Goal: Task Accomplishment & Management: Complete application form

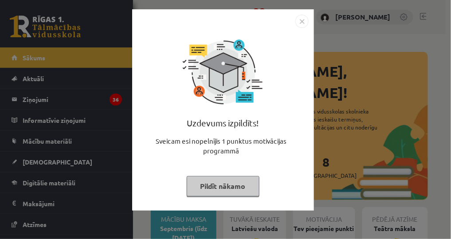
click at [293, 27] on div at bounding box center [223, 21] width 171 height 13
click at [296, 24] on img "Close" at bounding box center [302, 21] width 13 height 13
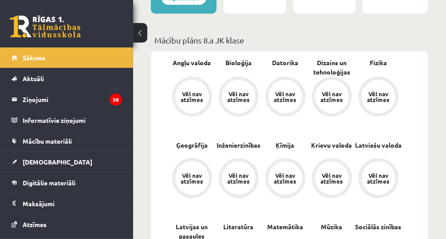
scroll to position [107, 0]
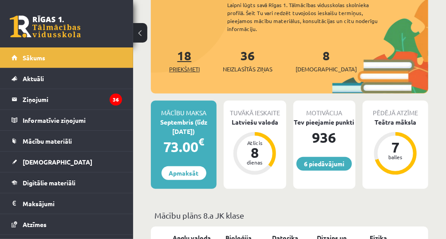
click at [184, 65] on span "Priekšmeti" at bounding box center [184, 69] width 31 height 9
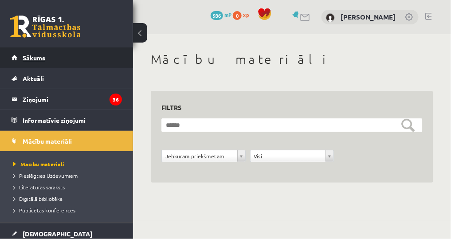
click at [56, 57] on link "Sākums" at bounding box center [67, 57] width 111 height 20
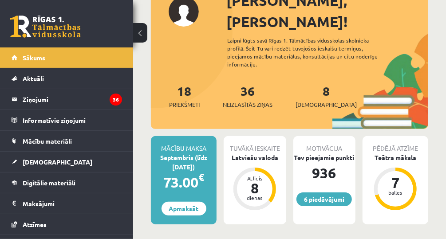
scroll to position [36, 0]
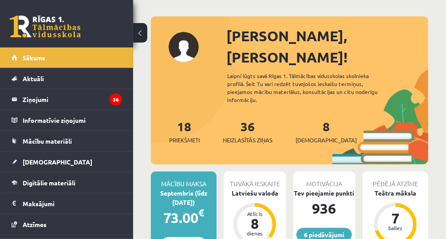
click at [374, 203] on div "7 balles" at bounding box center [395, 224] width 43 height 43
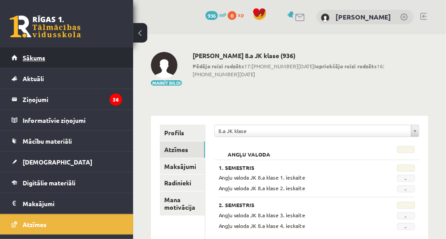
click at [20, 53] on link "Sākums" at bounding box center [67, 57] width 111 height 20
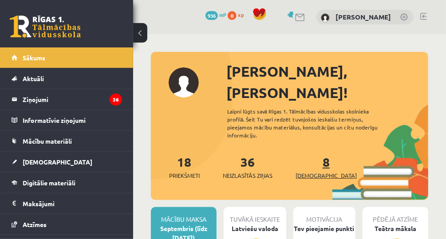
click at [314, 171] on span "[DEMOGRAPHIC_DATA]" at bounding box center [326, 175] width 61 height 9
click at [310, 171] on span "[DEMOGRAPHIC_DATA]" at bounding box center [326, 175] width 61 height 9
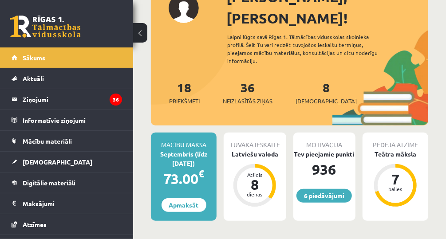
scroll to position [36, 0]
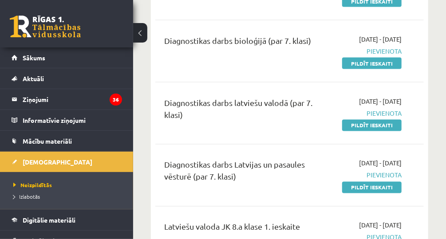
scroll to position [533, 0]
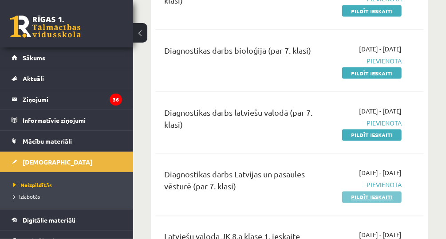
click at [344, 203] on link "Pildīt ieskaiti" at bounding box center [371, 198] width 59 height 12
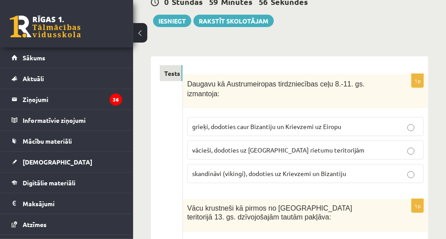
scroll to position [107, 0]
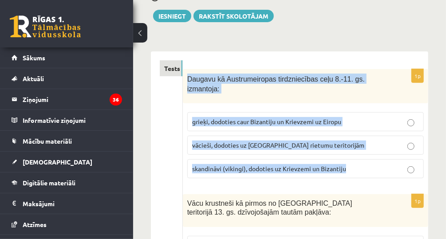
drag, startPoint x: 186, startPoint y: 77, endPoint x: 350, endPoint y: 165, distance: 185.7
click at [350, 165] on div "1p Daugavu kā Austrumeiropas tirdzniecības ceļu 8.-11. gs. izmantoja: grieķi, d…" at bounding box center [305, 127] width 245 height 116
copy div "Daugavu kā Austrumeiropas tirdzniecības ceļu 8.-11. gs. izmantoja: grieķi, dodo…"
click at [403, 164] on p "skandināvi (vikingi), dodoties uz Krievzemi un Bizantiju" at bounding box center [305, 168] width 227 height 9
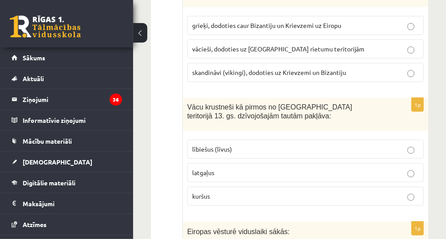
scroll to position [213, 0]
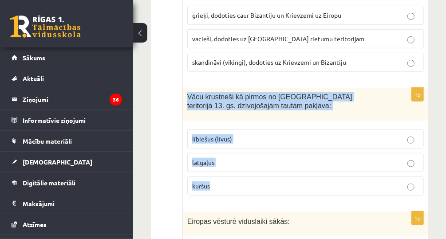
drag, startPoint x: 186, startPoint y: 83, endPoint x: 233, endPoint y: 170, distance: 97.9
click at [233, 170] on div "1p Vācu krustneši kā pirmos no Latvijas teritorijā 13. gs. dzīvojošajām tautām …" at bounding box center [305, 145] width 245 height 115
copy div "Vācu krustneši kā pirmos no Latvijas teritorijā 13. gs. dzīvojošajām tautām pak…"
click at [281, 133] on label "lībiešus (līvus)" at bounding box center [305, 139] width 237 height 19
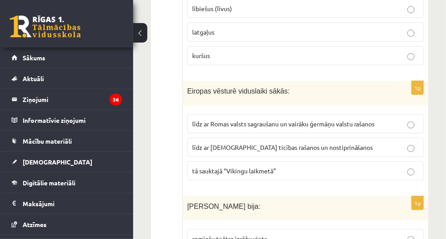
scroll to position [355, 0]
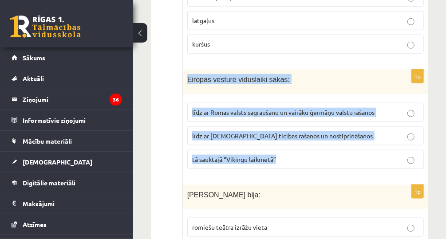
drag, startPoint x: 185, startPoint y: 66, endPoint x: 310, endPoint y: 140, distance: 145.8
click at [310, 140] on div "1p Eiropas vēsturē viduslaiki sākās: līdz ar Romas valsts sagraušanu un vairāku…" at bounding box center [305, 123] width 245 height 107
copy div "Eiropas vēsturē viduslaiki sākās: līdz ar Romas valsts sagraušanu un vairāku ģe…"
click at [397, 108] on p "līdz ar Romas valsts sagraušanu un vairāku ģermāņu valstu rašanos" at bounding box center [305, 112] width 227 height 9
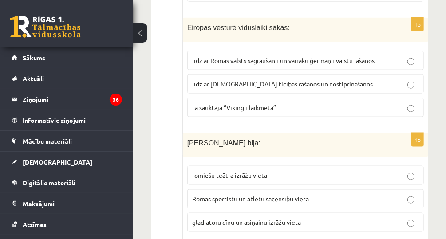
scroll to position [462, 0]
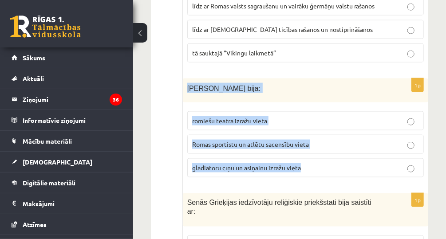
drag, startPoint x: 183, startPoint y: 73, endPoint x: 307, endPoint y: 154, distance: 148.1
click at [307, 154] on div "1p Romas Kolizejs bija: romiešu teātra izrāžu vieta Romas sportistu un atlētu s…" at bounding box center [305, 132] width 245 height 107
copy div "Romas Kolizejs bija: romiešu teātra izrāžu vieta Romas sportistu un atlētu sace…"
click at [335, 158] on label "gladiatoru cīņu un asiņainu izrāžu vieta" at bounding box center [305, 167] width 237 height 19
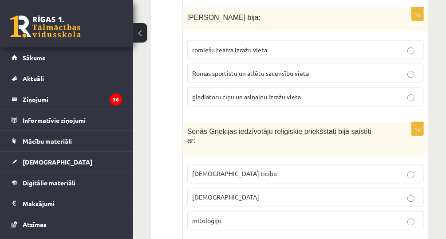
scroll to position [568, 0]
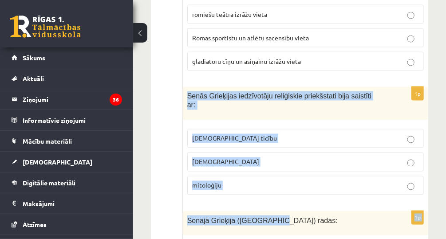
drag, startPoint x: 186, startPoint y: 81, endPoint x: 267, endPoint y: 182, distance: 130.0
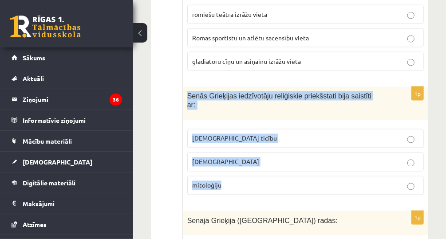
drag, startPoint x: 186, startPoint y: 81, endPoint x: 237, endPoint y: 158, distance: 93.2
click at [237, 158] on div "1p Senās Grieķijas iedzīvotāju reliģiskie priekšstati bija saistīti ar: kristīg…" at bounding box center [305, 144] width 245 height 115
copy div "Senās Grieķijas iedzīvotāju reliģiskie priekšstati bija saistīti ar: kristīgo t…"
click at [382, 181] on p "mitoloģiju" at bounding box center [305, 185] width 227 height 9
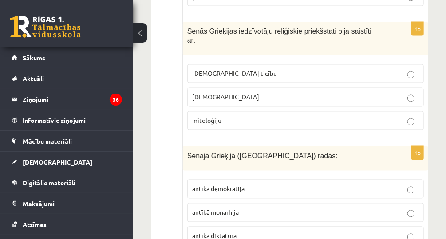
scroll to position [675, 0]
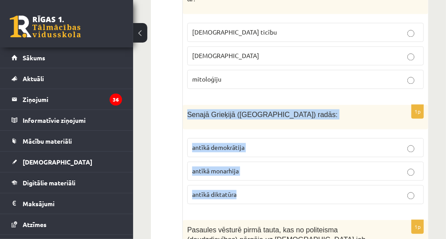
drag, startPoint x: 185, startPoint y: 87, endPoint x: 276, endPoint y: 165, distance: 120.3
click at [276, 165] on div "1p Senajā Grieķijā (Atēnās) radās: antīkā demokrātija antīkā monarhija antīkā d…" at bounding box center [305, 158] width 245 height 107
copy div "Senajā Grieķijā (Atēnās) radās: antīkā demokrātija antīkā monarhija antīkā dikt…"
click at [295, 162] on label "antīkā monarhija" at bounding box center [305, 171] width 237 height 19
click at [304, 143] on p "antīkā demokrātija" at bounding box center [305, 147] width 227 height 9
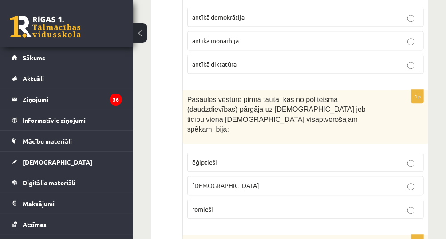
scroll to position [817, 0]
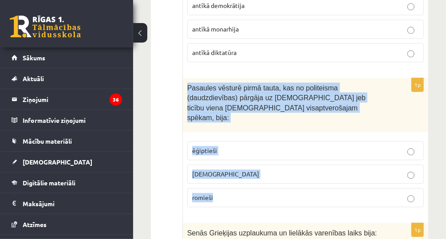
drag, startPoint x: 187, startPoint y: 61, endPoint x: 241, endPoint y: 165, distance: 117.3
click at [241, 165] on div "1p Pasaules vēsturē pirmā tauta, kas no politeisma (daudzdievības) pārgāja uz m…" at bounding box center [305, 146] width 245 height 136
copy div "Pasaules vēsturē pirmā tauta, kas no politeisma (daudzdievības) pārgāja uz mono…"
click at [256, 170] on p "ebreji" at bounding box center [305, 174] width 227 height 9
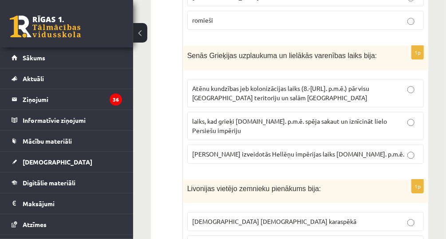
scroll to position [959, 0]
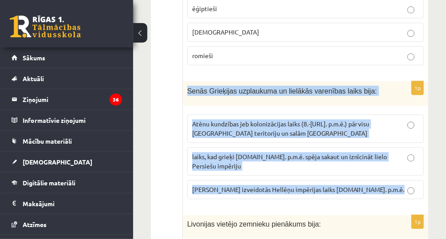
drag, startPoint x: 187, startPoint y: 52, endPoint x: 403, endPoint y: 131, distance: 230.1
click at [403, 131] on div "1p Senās Grieķijas uzplaukuma un lielākās varenības laiks bija: Atēnu kundzības…" at bounding box center [305, 143] width 245 height 125
copy div "Senās Grieķijas uzplaukuma un lielākās varenības laiks bija: Atēnu kundzības je…"
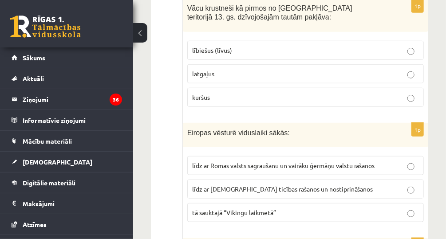
scroll to position [249, 0]
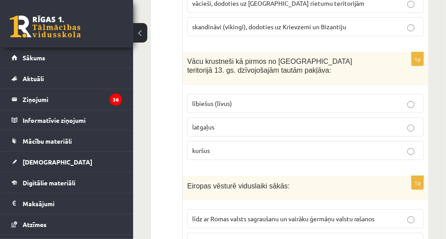
click at [139, 34] on button at bounding box center [140, 33] width 14 height 20
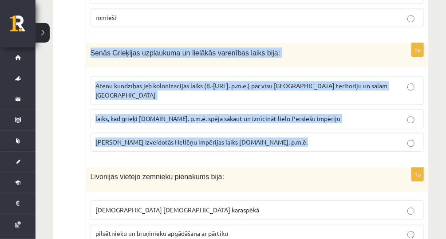
scroll to position [888, 0]
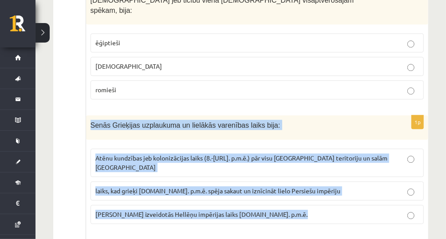
click at [312, 186] on p "laiks, kad grieķi 5.gs. p.m.ē. spēja sakaut un iznīcināt lielo Persiešu impēriju" at bounding box center [257, 190] width 324 height 9
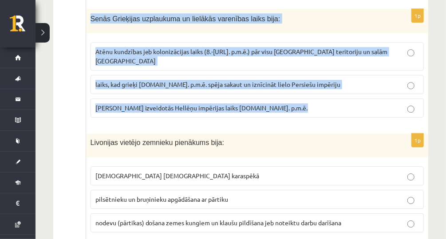
scroll to position [1065, 0]
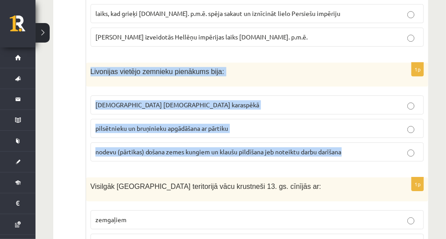
drag, startPoint x: 87, startPoint y: 31, endPoint x: 347, endPoint y: 116, distance: 273.5
click at [347, 116] on div "1p Livonijas vietējo zemnieku pienākums bija: karadienests Livonijas ordeņa kar…" at bounding box center [257, 116] width 342 height 106
copy div "Livonijas vietējo zemnieku pienākums bija: karadienests Livonijas ordeņa karasp…"
click at [395, 147] on p "nodevu (pārtikas) došana zemes kungiem un klaušu pildīšana jeb noteiktu darbu d…" at bounding box center [257, 151] width 324 height 9
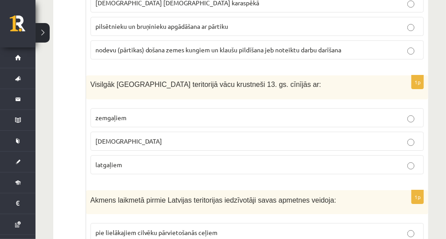
scroll to position [1136, 0]
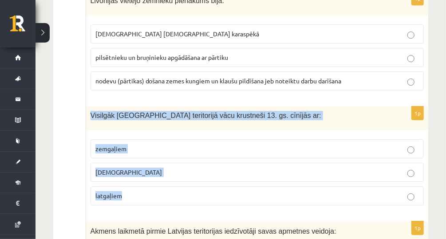
drag, startPoint x: 88, startPoint y: 75, endPoint x: 150, endPoint y: 155, distance: 102.2
click at [150, 155] on div "1p Visilgāk Latvijas teritorijā vācu krustneši 13. gs. cīnījās ar: zemgaļiem ku…" at bounding box center [257, 160] width 342 height 106
copy div "Visilgāk Latvijas teritorijā vācu krustneši 13. gs. cīnījās ar: zemgaļiem kurši…"
click at [294, 168] on p "kuršiem" at bounding box center [257, 172] width 324 height 9
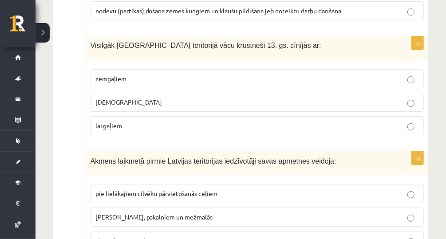
scroll to position [1222, 0]
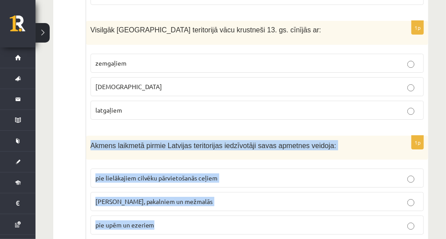
drag, startPoint x: 88, startPoint y: 103, endPoint x: 179, endPoint y: 180, distance: 119.0
click at [179, 180] on div "1p Akmens laikmetā pirmie Latvijas teritorijas iedzīvotāji savas apmetnes veido…" at bounding box center [257, 189] width 342 height 107
click at [184, 221] on p "pie upēm un ezeriem" at bounding box center [257, 225] width 324 height 9
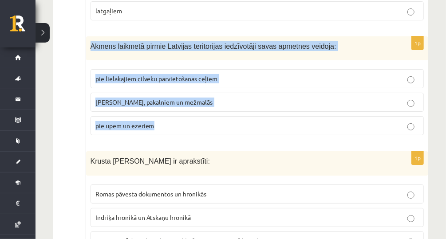
scroll to position [1364, 0]
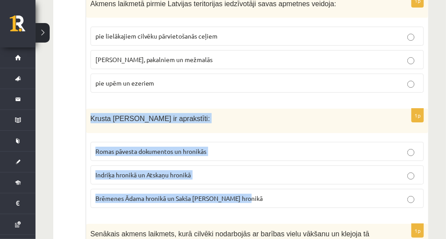
drag, startPoint x: 86, startPoint y: 77, endPoint x: 257, endPoint y: 159, distance: 190.6
click at [257, 159] on div "1p Krusta kari Baltijā ir aprakstīti: Romas pāvesta dokumentos un hronikās Indr…" at bounding box center [257, 162] width 342 height 107
click at [262, 170] on p "Indriķa hronikā un Atskaņu hronikā" at bounding box center [257, 174] width 324 height 9
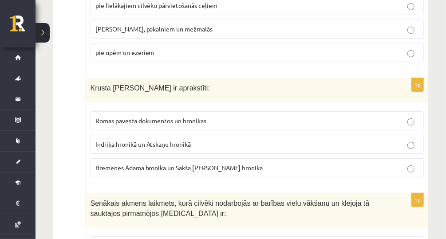
scroll to position [1470, 0]
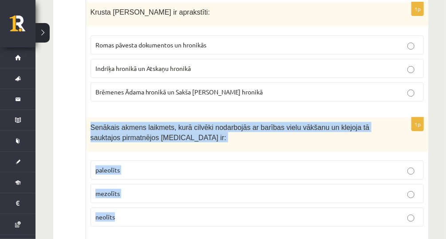
drag, startPoint x: 89, startPoint y: 83, endPoint x: 168, endPoint y: 182, distance: 126.6
click at [168, 182] on div "1p Senākais akmens laikmets, kurā cilvēki nodarbojās ar barības vielu vākšanu u…" at bounding box center [257, 176] width 342 height 116
click at [221, 166] on p "paleolīts" at bounding box center [257, 170] width 324 height 9
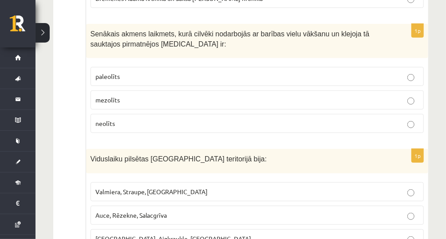
scroll to position [1595, 0]
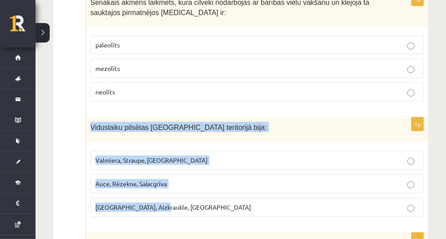
drag, startPoint x: 88, startPoint y: 76, endPoint x: 174, endPoint y: 169, distance: 126.5
click at [174, 169] on div "1p Viduslaiku pilsētas Latvijas teritorijā bija: Valmiera, Straupe, Koknese Auc…" at bounding box center [257, 171] width 342 height 107
click at [265, 198] on label "Rīga, Aizkraukle, Ludza" at bounding box center [257, 207] width 333 height 19
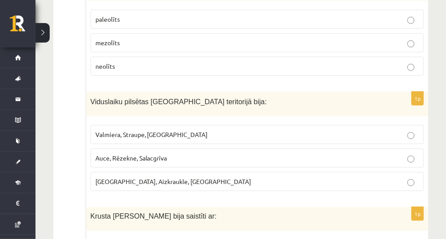
scroll to position [1702, 0]
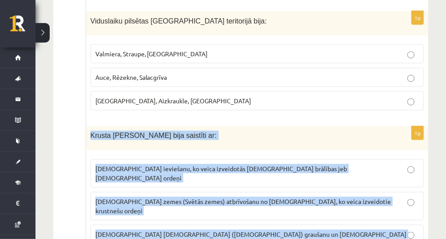
drag, startPoint x: 89, startPoint y: 84, endPoint x: 251, endPoint y: 176, distance: 186.0
click at [251, 176] on div "1p Krusta kari Austrumos bija saistīti ar: kristīgās ticības ieviešanu, ko veic…" at bounding box center [257, 197] width 342 height 143
click at [379, 197] on p "Kristus zemes (Svētās zemes) atbrīvošanu no musulmaņiem, ko veica izveidotie kr…" at bounding box center [257, 206] width 324 height 19
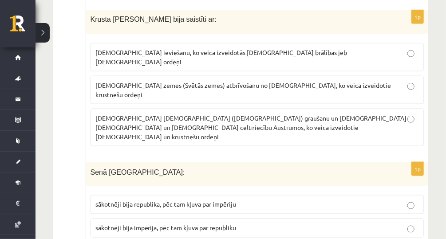
scroll to position [1850, 0]
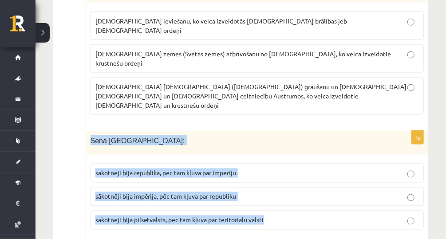
drag, startPoint x: 88, startPoint y: 65, endPoint x: 279, endPoint y: 153, distance: 210.1
click at [279, 153] on div "1p Senā Roma: sākotnēji bija republika, pēc tam kļuva par impēriju sākotnēji bi…" at bounding box center [257, 184] width 342 height 107
click at [282, 192] on p "sākotnēji bija impērija, pēc tam kļuva par republiku" at bounding box center [257, 196] width 324 height 9
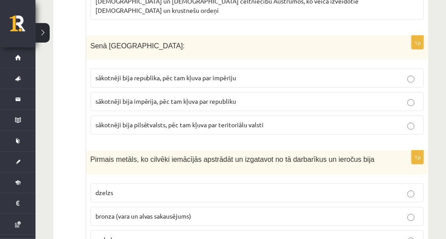
scroll to position [1956, 0]
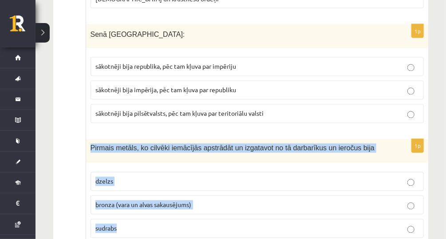
drag, startPoint x: 86, startPoint y: 69, endPoint x: 139, endPoint y: 147, distance: 94.5
click at [139, 147] on div "1p Pirmais metāls, ko cilvēki iemācījās apstrādāt un izgatavot no tā darbarīkus…" at bounding box center [257, 192] width 342 height 106
click at [197, 177] on p "dzelzs" at bounding box center [257, 181] width 324 height 9
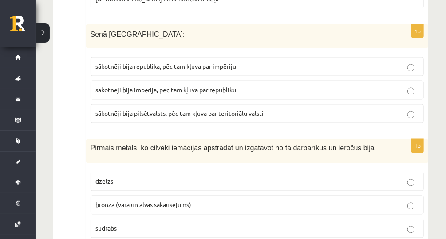
click at [209, 201] on p "bronza (vara un alvas sakausējums)" at bounding box center [257, 205] width 324 height 9
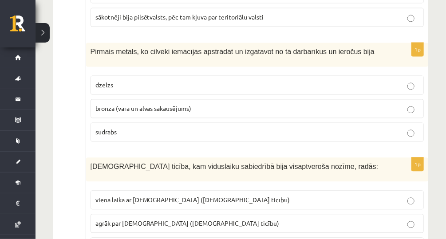
scroll to position [2098, 0]
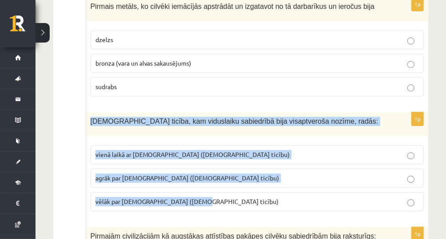
drag, startPoint x: 89, startPoint y: 41, endPoint x: 249, endPoint y: 116, distance: 176.7
click at [249, 116] on div "1p Kristīgā ticība, kam viduslaiku sabiedrībā bija visaptveroša nozīme, radās: …" at bounding box center [257, 165] width 342 height 106
click at [230, 150] on p "vienā laikā ar islamu (musulmaņu ticību)" at bounding box center [257, 154] width 324 height 9
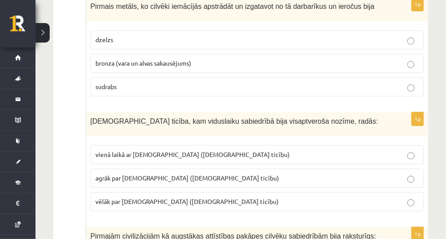
click at [229, 174] on p "agrāk par islamu (musulmaņu ticību)" at bounding box center [257, 178] width 324 height 9
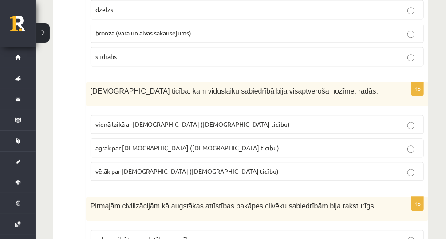
scroll to position [2169, 0]
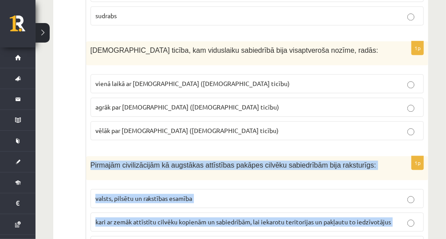
drag, startPoint x: 91, startPoint y: 86, endPoint x: 244, endPoint y: 170, distance: 174.6
click at [244, 170] on div "1p Pirmajām civilizācijām kā augstākas attīstības pakāpes cilvēku sabiedrībām b…" at bounding box center [257, 209] width 342 height 106
click at [234, 194] on p "valsts, pilsētu un rakstības esamība" at bounding box center [257, 198] width 324 height 9
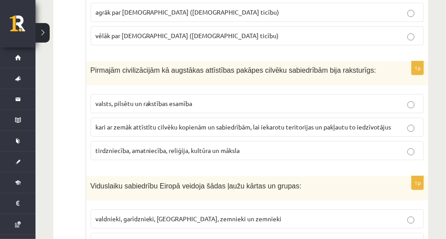
scroll to position [2276, 0]
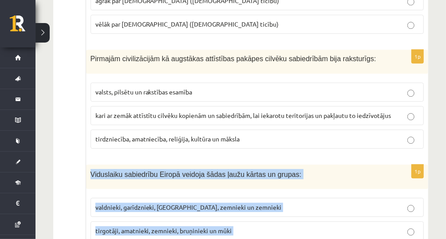
drag, startPoint x: 88, startPoint y: 91, endPoint x: 241, endPoint y: 178, distance: 175.9
click at [241, 178] on div "1p Viduslaiku sabiedrību Eiropā veidoja šādas ļaužu kārtas un grupas: valdnieki…" at bounding box center [257, 218] width 342 height 107
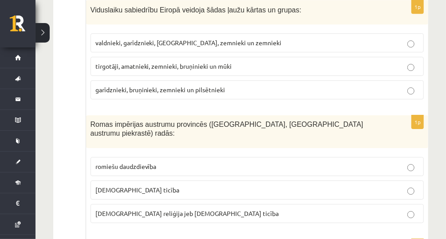
scroll to position [2418, 0]
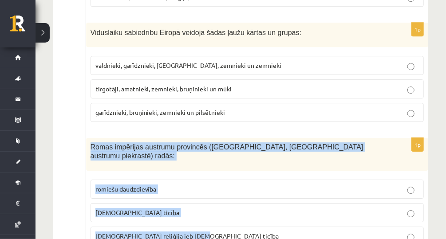
drag, startPoint x: 89, startPoint y: 63, endPoint x: 198, endPoint y: 145, distance: 136.6
click at [198, 145] on div "1p Romas impērijas austrumu provincēs (Palestīnā, Vidusjūras austrumu piekrastē…" at bounding box center [257, 195] width 342 height 115
click at [217, 203] on label "kristīgā ticība" at bounding box center [257, 212] width 333 height 19
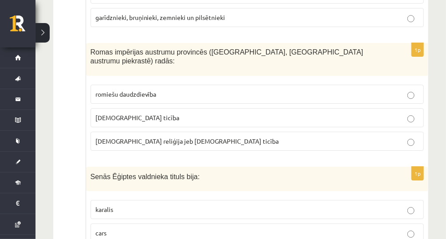
scroll to position [2524, 0]
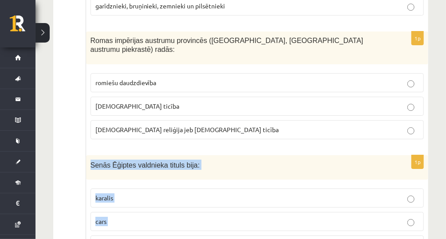
drag, startPoint x: 88, startPoint y: 74, endPoint x: 165, endPoint y: 149, distance: 107.3
click at [165, 155] on div "1p Senās Ēģiptes valdnieka tituls bija: karalis cars faraons" at bounding box center [257, 208] width 342 height 107
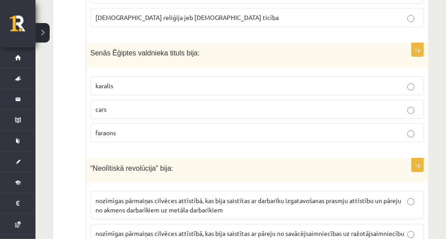
scroll to position [2595, 0]
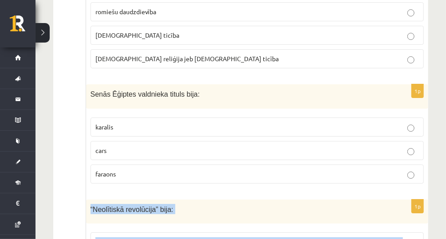
drag, startPoint x: 90, startPoint y: 115, endPoint x: 189, endPoint y: 230, distance: 152.3
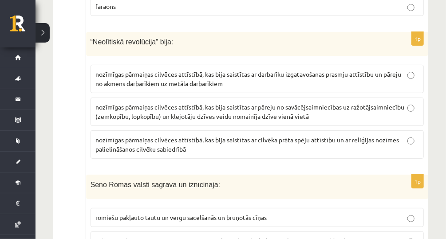
scroll to position [2773, 0]
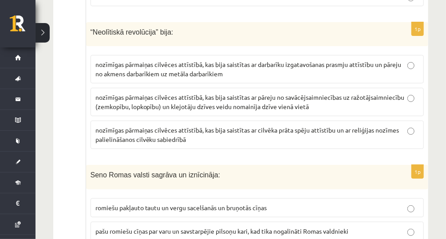
drag, startPoint x: 84, startPoint y: 76, endPoint x: 189, endPoint y: 168, distance: 139.4
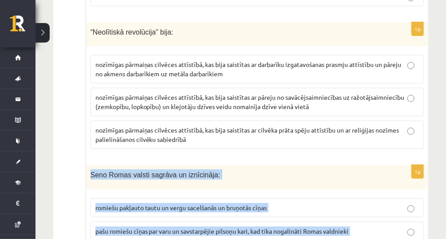
drag, startPoint x: 88, startPoint y: 80, endPoint x: 220, endPoint y: 177, distance: 163.8
click at [220, 177] on div "1p Seno Romas valsti sagrāva un iznīcināja: romiešu pakļauto tautu un vergu sac…" at bounding box center [257, 223] width 342 height 116
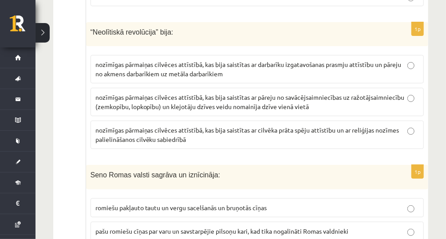
scroll to position [2879, 0]
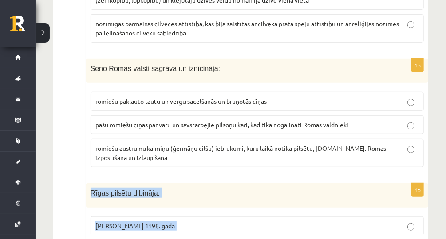
drag, startPoint x: 86, startPoint y: 96, endPoint x: 265, endPoint y: 176, distance: 195.9
click at [265, 183] on div "1p Rīgas pilsētu dibināja: bīskaps Meinards 1198. gadā bīskaps Alberts 1201. ga…" at bounding box center [257, 236] width 342 height 107
click at [268, 217] on label "bīskaps Meinards 1198. gadā" at bounding box center [257, 226] width 333 height 19
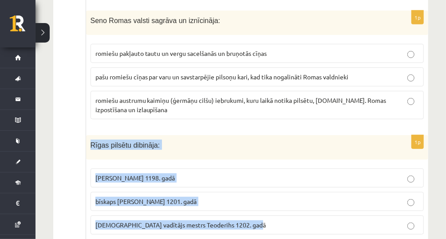
scroll to position [2986, 0]
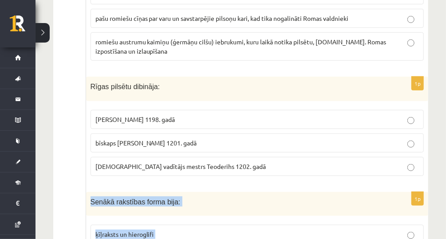
drag, startPoint x: 88, startPoint y: 101, endPoint x: 165, endPoint y: 175, distance: 107.3
click at [242, 230] on p "ķīļraksts un hieroglifi" at bounding box center [257, 234] width 324 height 9
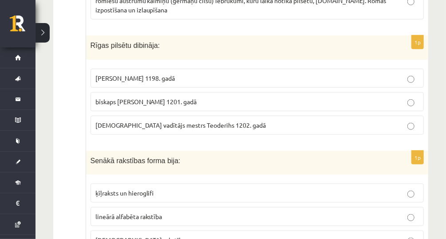
scroll to position [3092, 0]
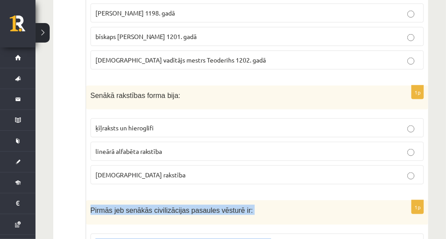
drag, startPoint x: 86, startPoint y: 111, endPoint x: 209, endPoint y: 188, distance: 145.5
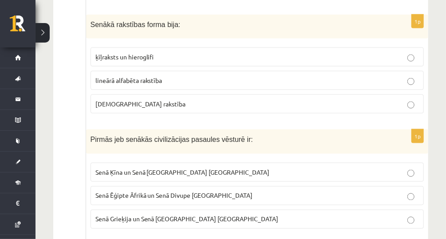
scroll to position [3234, 0]
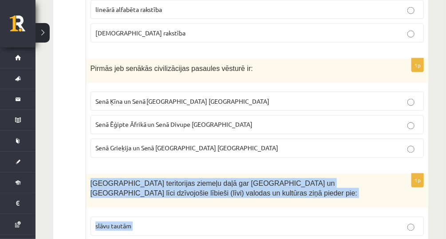
drag, startPoint x: 86, startPoint y: 82, endPoint x: 159, endPoint y: 172, distance: 116.4
click at [159, 174] on div "1p Latvijas teritorijas ziemeļu daļā gar Baltijas jūru un Rīgas jūras līci dzīv…" at bounding box center [257, 232] width 342 height 116
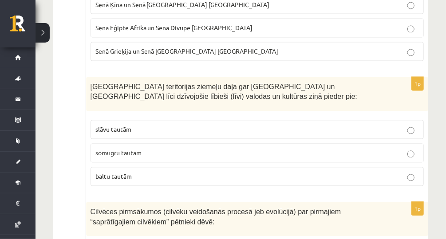
scroll to position [3376, 0]
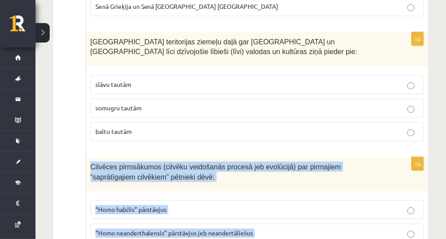
drag, startPoint x: 90, startPoint y: 64, endPoint x: 200, endPoint y: 150, distance: 139.4
click at [200, 157] on div "1p Cilvēces pirmsākumos (cilvēku veidošanās procesā jeb evolūcijā) par pirmajie…" at bounding box center [257, 215] width 342 height 116
click at [283, 166] on div "1p Cilvēces pirmsākumos (cilvēku veidošanās procesā jeb evolūcijā) par pirmajie…" at bounding box center [257, 215] width 342 height 116
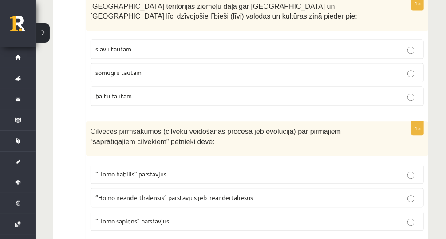
click at [298, 217] on p "“Homo sapiens” pārstāvjus" at bounding box center [257, 221] width 324 height 9
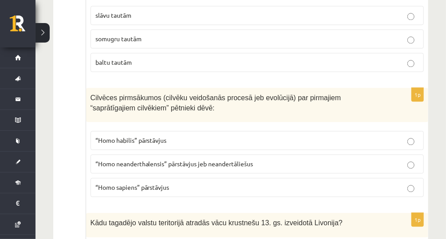
scroll to position [3447, 0]
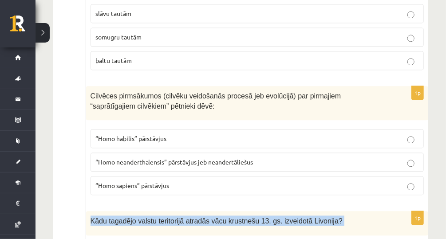
drag, startPoint x: 88, startPoint y: 117, endPoint x: 176, endPoint y: 197, distance: 119.0
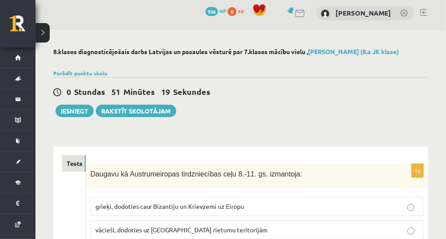
scroll to position [0, 0]
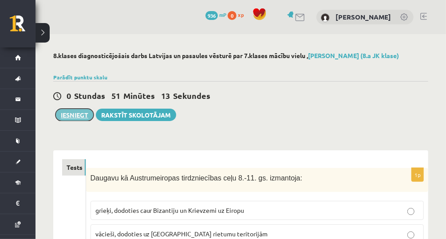
click at [58, 115] on button "Iesniegt" at bounding box center [74, 115] width 38 height 12
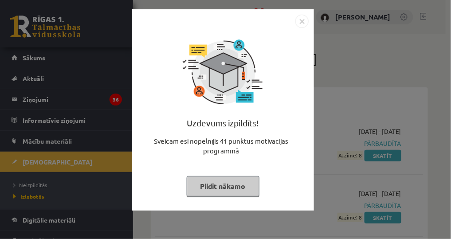
click at [293, 26] on div at bounding box center [223, 21] width 171 height 13
drag, startPoint x: 331, startPoint y: 44, endPoint x: 364, endPoint y: 73, distance: 44.7
click at [334, 47] on div "Uzdevums izpildīts! Sveicam esi nopelnījis 41 punktus motivācijas programmā Pil…" at bounding box center [225, 119] width 451 height 239
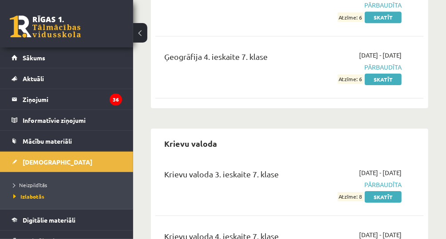
scroll to position [1101, 0]
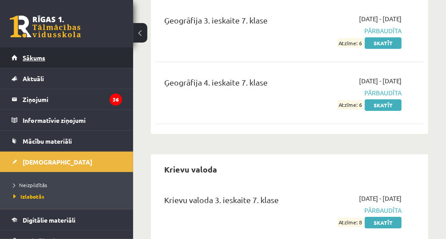
click at [32, 56] on span "Sākums" at bounding box center [34, 58] width 23 height 8
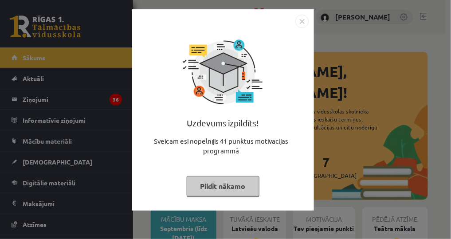
click at [222, 187] on button "Pildīt nākamo" at bounding box center [223, 186] width 73 height 20
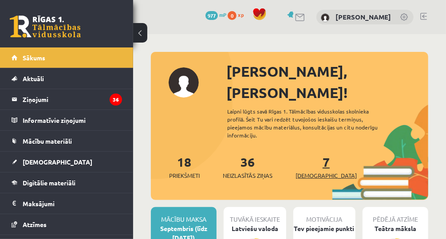
click at [308, 171] on span "[DEMOGRAPHIC_DATA]" at bounding box center [326, 175] width 61 height 9
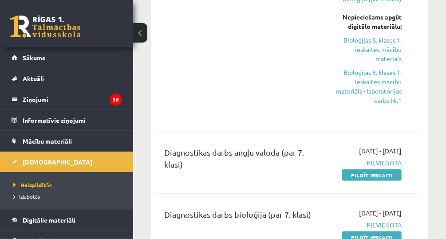
scroll to position [320, 0]
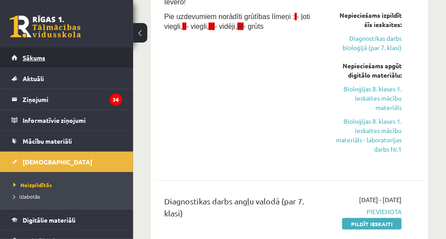
click at [37, 58] on span "Sākums" at bounding box center [34, 58] width 23 height 8
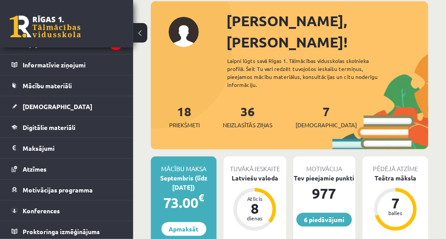
scroll to position [107, 0]
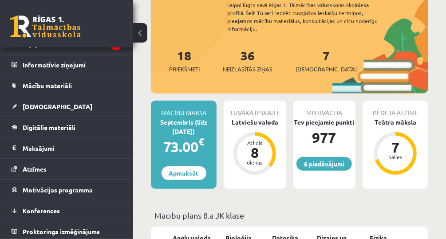
click at [326, 157] on link "6 piedāvājumi" at bounding box center [323, 164] width 55 height 14
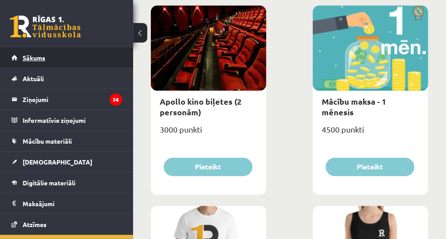
scroll to position [497, 0]
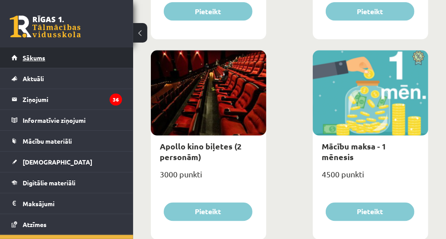
click at [30, 59] on span "Sākums" at bounding box center [34, 58] width 23 height 8
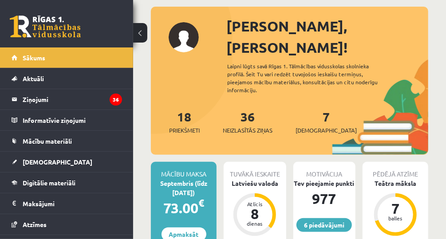
scroll to position [71, 0]
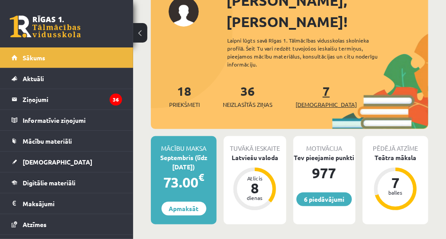
click at [310, 100] on span "[DEMOGRAPHIC_DATA]" at bounding box center [326, 104] width 61 height 9
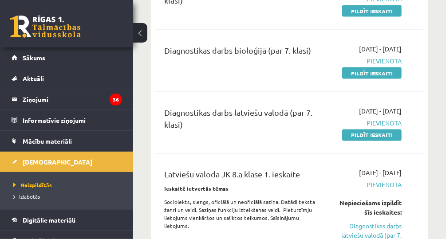
scroll to position [568, 0]
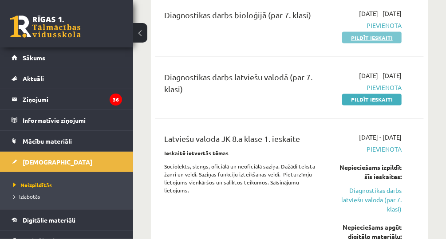
click at [364, 43] on link "Pildīt ieskaiti" at bounding box center [371, 38] width 59 height 12
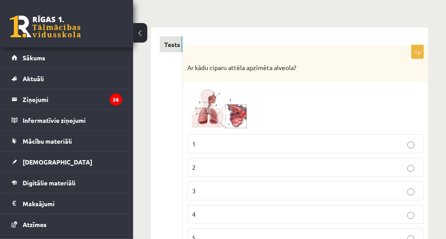
scroll to position [142, 0]
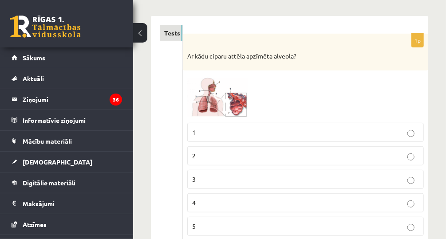
click at [220, 99] on span at bounding box center [221, 96] width 14 height 14
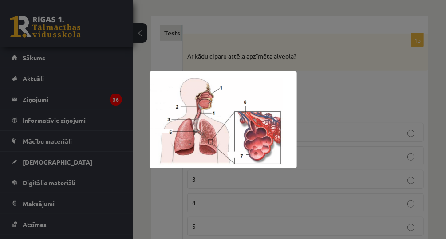
click at [347, 100] on div at bounding box center [223, 119] width 446 height 239
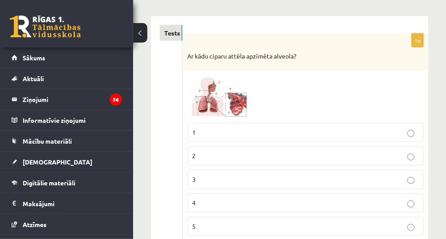
click at [233, 111] on img at bounding box center [220, 96] width 67 height 43
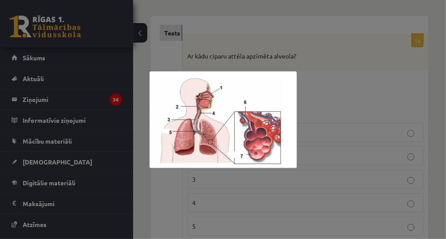
click at [308, 95] on div at bounding box center [223, 119] width 446 height 239
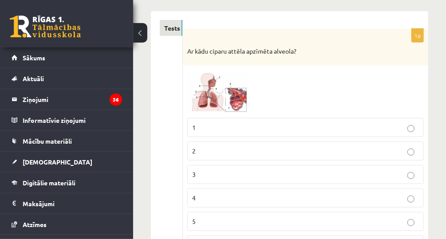
scroll to position [213, 0]
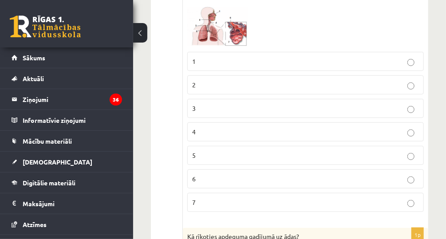
click at [233, 36] on img at bounding box center [220, 25] width 67 height 43
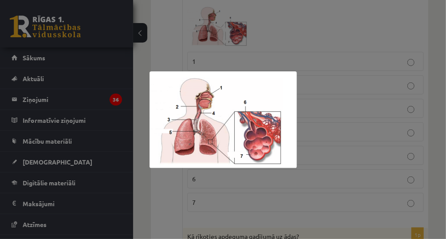
click at [264, 55] on div at bounding box center [223, 119] width 446 height 239
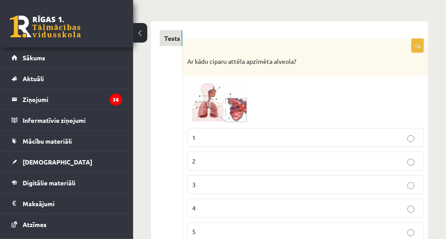
scroll to position [107, 0]
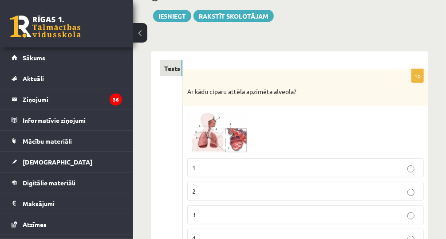
click at [218, 134] on span at bounding box center [221, 132] width 14 height 14
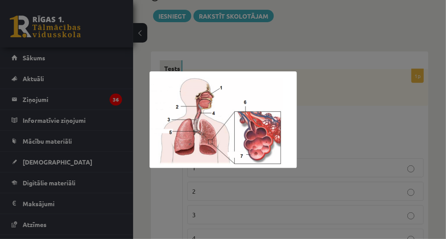
click at [349, 78] on div at bounding box center [223, 119] width 446 height 239
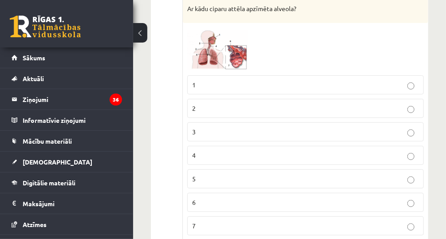
scroll to position [249, 0]
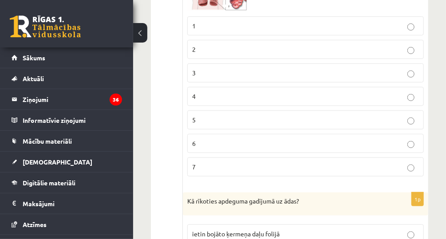
click at [342, 162] on p "7" at bounding box center [305, 166] width 227 height 9
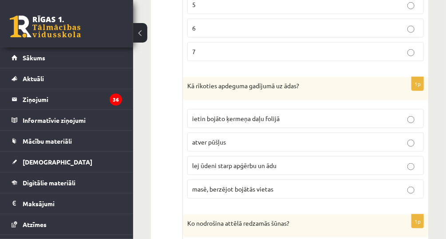
scroll to position [391, 0]
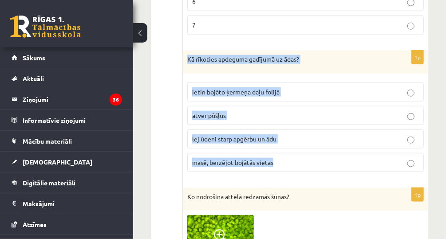
drag, startPoint x: 183, startPoint y: 55, endPoint x: 286, endPoint y: 158, distance: 145.6
click at [286, 158] on div "1p Kā rīkoties apdeguma gadījumā uz ādas? ietin bojāto ķermeņa daļu folijā atve…" at bounding box center [305, 115] width 245 height 129
copy div "Kā rīkoties apdeguma gadījumā uz ādas? ietin bojāto ķermeņa daļu folijā atver p…"
click at [354, 134] on p "lej ūdeni starp apģērbu un ādu" at bounding box center [305, 138] width 227 height 9
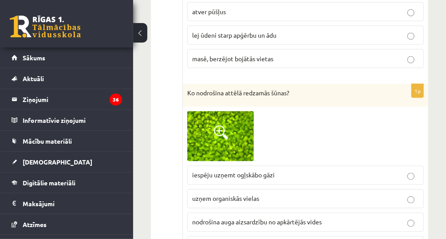
scroll to position [533, 0]
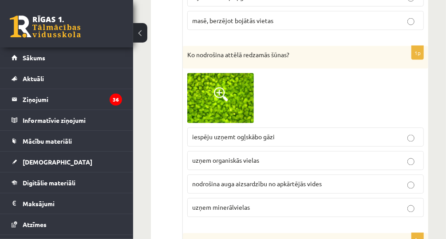
click at [233, 92] on img at bounding box center [220, 98] width 67 height 50
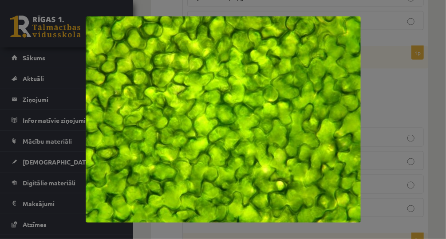
click at [406, 38] on div at bounding box center [223, 119] width 446 height 239
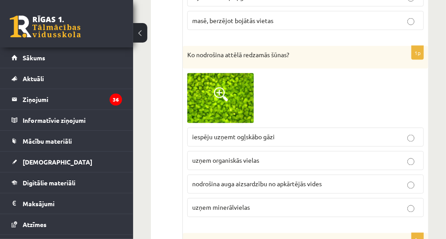
click at [302, 133] on p "iespēju uzņemt ogļskābo gāzi" at bounding box center [305, 137] width 227 height 9
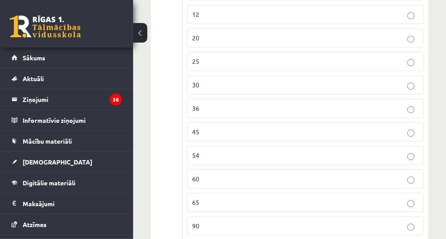
scroll to position [923, 0]
click at [215, 168] on label "60" at bounding box center [305, 177] width 237 height 19
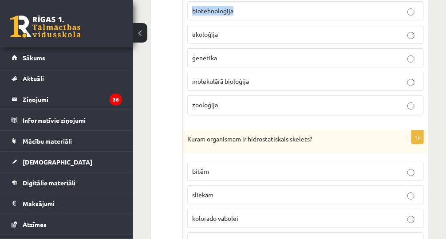
scroll to position [1295, 0]
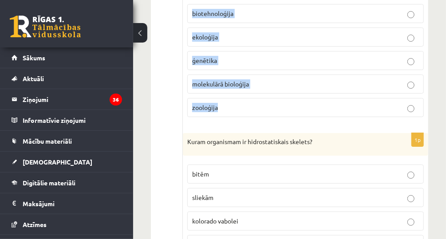
drag, startPoint x: 187, startPoint y: 21, endPoint x: 333, endPoint y: 86, distance: 160.3
click at [333, 86] on div "1p Zinātne par iedzimtību un mainību - ... botānika evolūcija bioloģija biotehn…" at bounding box center [305, 12] width 245 height 223
copy div "Zinātne par iedzimtību un mainību - ... botānika evolūcija bioloģija biotehnolo…"
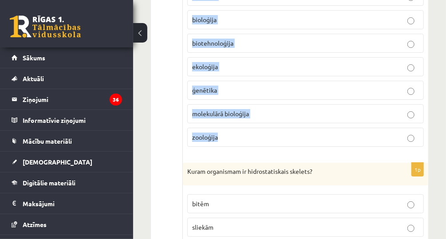
scroll to position [1224, 0]
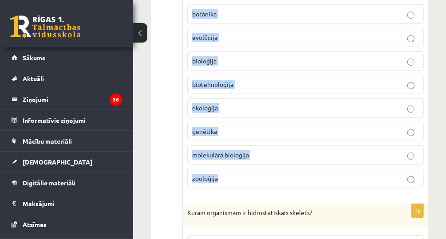
click at [279, 127] on p "ģenētika" at bounding box center [305, 131] width 227 height 9
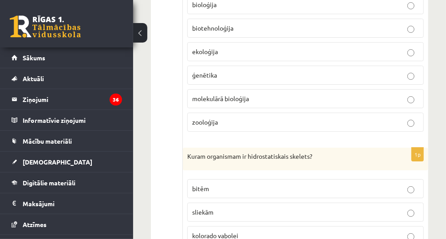
scroll to position [1330, 0]
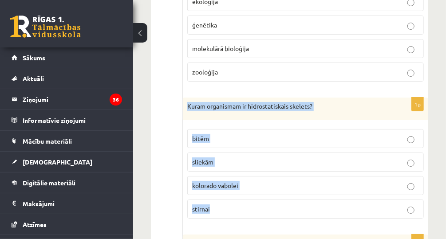
drag, startPoint x: 186, startPoint y: 89, endPoint x: 315, endPoint y: 186, distance: 161.6
click at [315, 186] on div "1p Kuram organismam ir hidrostatiskais skelets? bitēm sliekām kolorado vabolei …" at bounding box center [305, 162] width 245 height 129
copy div "Kuram organismam ir hidrostatiskais skelets? bitēm sliekām kolorado vabolei sti…"
click at [264, 158] on p "sliekām" at bounding box center [305, 162] width 227 height 9
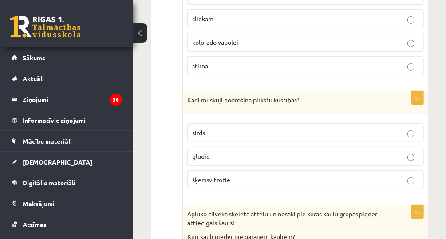
scroll to position [1508, 0]
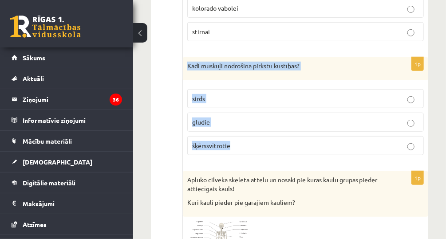
drag, startPoint x: 185, startPoint y: 47, endPoint x: 247, endPoint y: 133, distance: 105.6
click at [247, 133] on div "1p Kādi muskuļi nodrošina pirkstu kustības? sirds gludie šķērssvītrotie" at bounding box center [305, 109] width 245 height 105
copy div "Kādi muskuļi nodrošina pirkstu kustības? sirds gludie šķērssvītrotie"
click at [290, 141] on p "šķērssvītrotie" at bounding box center [305, 145] width 227 height 9
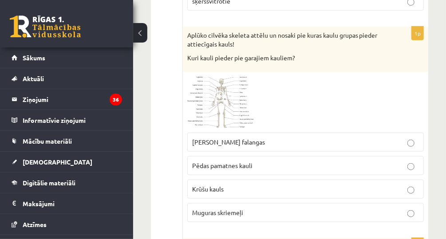
scroll to position [1650, 0]
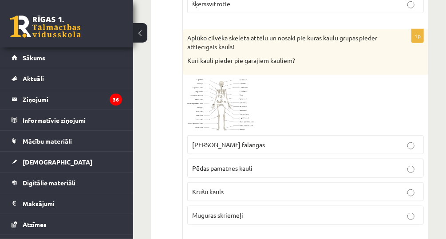
click at [222, 94] on span at bounding box center [221, 101] width 14 height 14
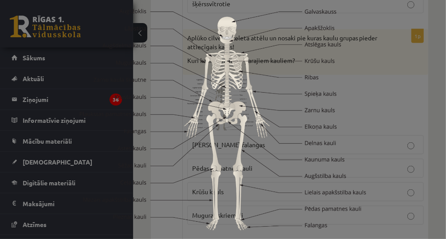
click at [140, 34] on img at bounding box center [223, 120] width 286 height 222
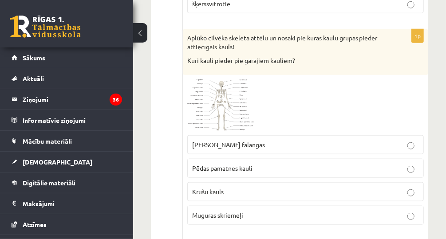
click at [140, 32] on button at bounding box center [140, 33] width 14 height 20
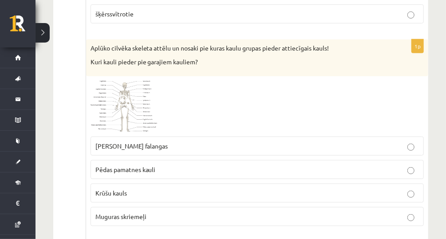
scroll to position [1614, 0]
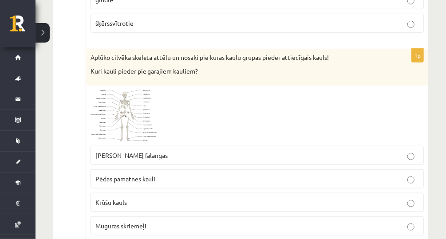
click at [128, 104] on span at bounding box center [124, 111] width 14 height 14
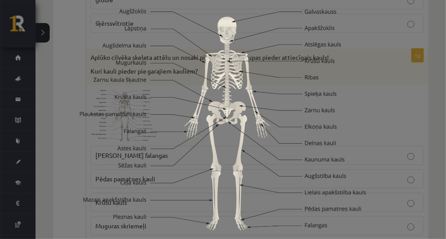
scroll to position [1405, 0]
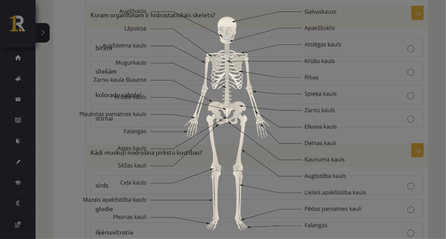
click at [422, 76] on div at bounding box center [223, 119] width 446 height 239
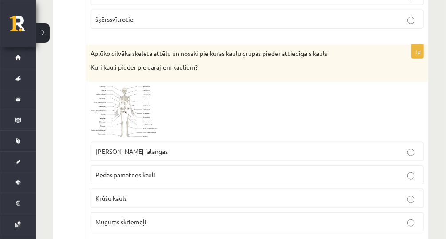
scroll to position [1583, 0]
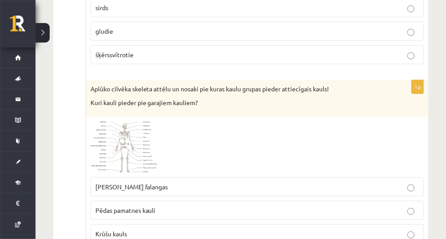
drag, startPoint x: 87, startPoint y: 68, endPoint x: 320, endPoint y: 79, distance: 232.8
drag, startPoint x: 320, startPoint y: 79, endPoint x: 379, endPoint y: 88, distance: 59.6
click at [385, 89] on div "Aplūko cilvēka skeleta attēlu un nosaki pie kuras kaulu grupas pieder attiecīga…" at bounding box center [257, 98] width 342 height 37
click at [356, 122] on div at bounding box center [257, 147] width 333 height 51
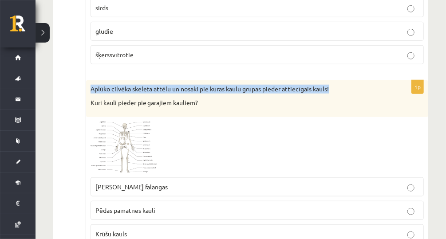
drag, startPoint x: 90, startPoint y: 71, endPoint x: 334, endPoint y: 59, distance: 244.8
copy p "Aplūko cilvēka skeleta attēlu un nosaki pie kuras kaulu grupas pieder attiecīga…"
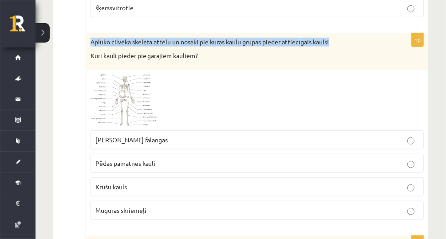
scroll to position [1654, 0]
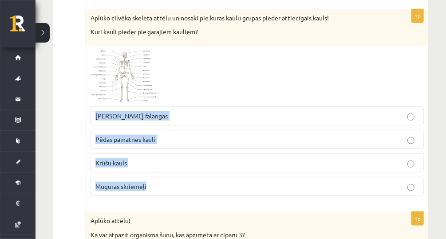
drag, startPoint x: 93, startPoint y: 98, endPoint x: 161, endPoint y: 172, distance: 100.5
click at [161, 172] on fieldset "Rokas pirkstu falangas Pēdas pamatnes kauli Krūšu kauls Muguras skriemeļi" at bounding box center [257, 150] width 333 height 97
copy fieldset "Rokas pirkstu falangas Pēdas pamatnes kauli Krūšu kauls Muguras skriemeļi"
click at [265, 130] on label "Pēdas pamatnes kauli" at bounding box center [257, 139] width 333 height 19
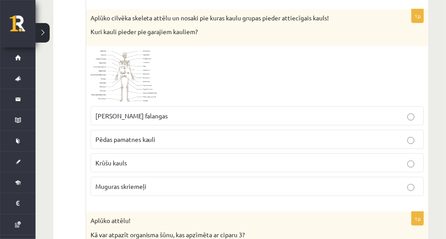
click at [269, 107] on label "Rokas pirkstu falangas" at bounding box center [257, 116] width 333 height 19
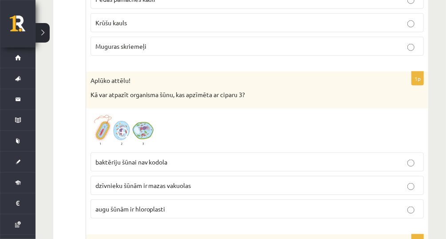
scroll to position [1831, 0]
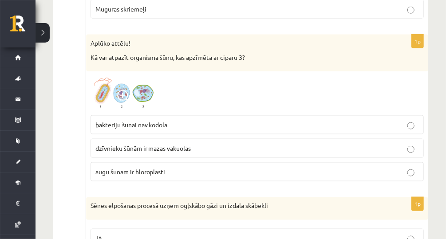
click at [128, 90] on span at bounding box center [124, 97] width 14 height 14
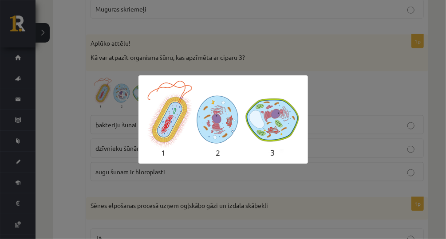
click at [383, 57] on div at bounding box center [223, 119] width 446 height 239
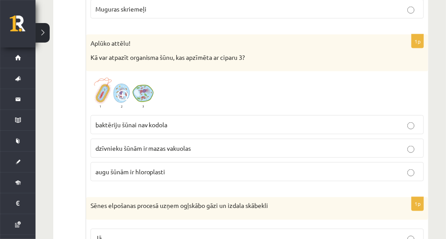
click at [274, 120] on p "baktēriju šūnai nav kodola" at bounding box center [257, 124] width 324 height 9
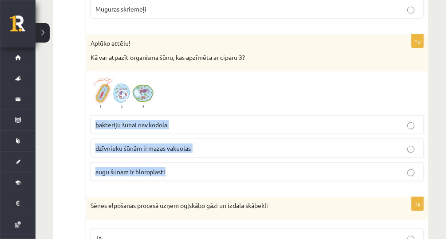
drag, startPoint x: 93, startPoint y: 102, endPoint x: 168, endPoint y: 149, distance: 88.5
click at [168, 149] on fieldset "baktēriju šūnai nav kodola dzīvnieku šūnām ir mazas vakuolas augu šūnām ir hlor…" at bounding box center [257, 147] width 333 height 73
copy fieldset "baktēriju šūnai nav kodola dzīvnieku šūnām ir mazas vakuolas augu šūnām ir hlor…"
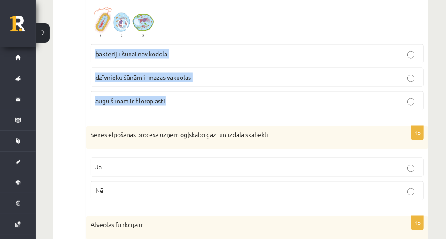
scroll to position [1938, 0]
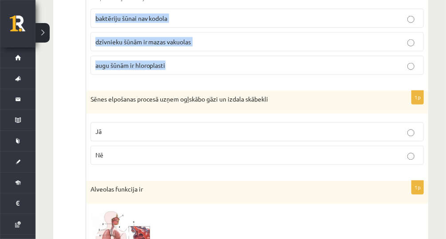
drag, startPoint x: 83, startPoint y: 77, endPoint x: 199, endPoint y: 139, distance: 131.6
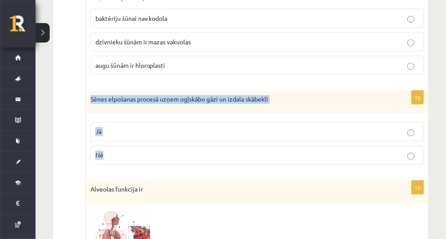
drag, startPoint x: 88, startPoint y: 79, endPoint x: 142, endPoint y: 132, distance: 75.3
click at [142, 132] on div "1p Sēnes elpošanas procesā uzņem ogļskābo gāzi un izdala skābekli Jā Nē" at bounding box center [257, 132] width 342 height 82
copy div "Sēnes elpošanas procesā uzņem ogļskābo gāzi un izdala skābekli Jā Nē"
click at [172, 151] on p "Nē" at bounding box center [257, 155] width 324 height 9
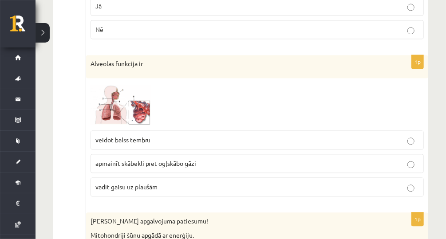
scroll to position [2080, 0]
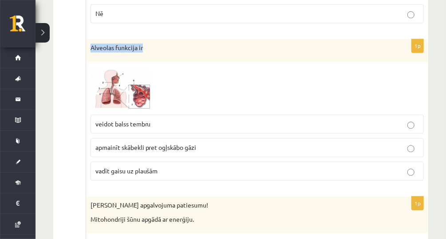
drag, startPoint x: 89, startPoint y: 25, endPoint x: 149, endPoint y: 31, distance: 60.2
click at [149, 39] on div "Alveolas funkcija ir" at bounding box center [257, 50] width 342 height 23
copy p "Alveolas funkcija ir"
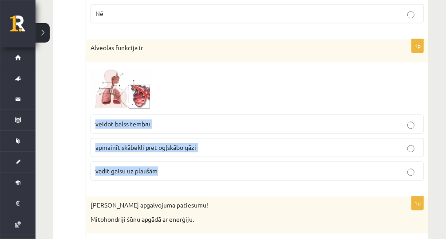
drag, startPoint x: 92, startPoint y: 99, endPoint x: 164, endPoint y: 147, distance: 86.3
click at [164, 147] on fieldset "veidot balss tembru apmainīt skābekli pret ogļskābo gāzi vadīt gaisu uz plaušām" at bounding box center [257, 146] width 333 height 73
copy fieldset "veidot balss tembru apmainīt skābekli pret ogļskābo gāzi vadīt gaisu uz plaušām"
click at [240, 143] on p "apmainīt skābekli pret ogļskābo gāzi" at bounding box center [257, 147] width 324 height 9
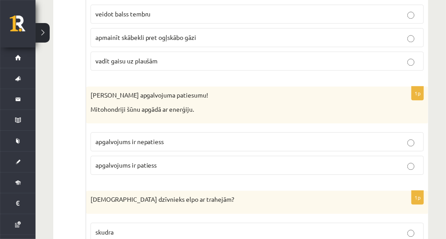
scroll to position [2222, 0]
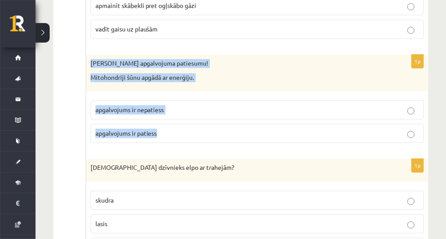
drag, startPoint x: 87, startPoint y: 40, endPoint x: 165, endPoint y: 107, distance: 102.3
click at [165, 107] on div "1p Nosaki apgalvojuma patiesumu! Mitohondriji šūnu apgādā ar enerģiju. apgalvoj…" at bounding box center [257, 102] width 342 height 95
click at [199, 129] on p "apgalvojums ir patiess" at bounding box center [257, 133] width 324 height 9
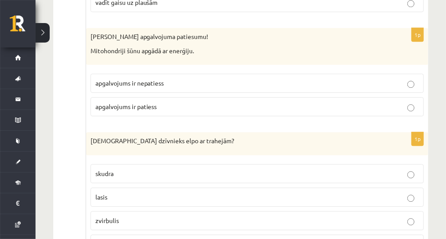
scroll to position [2293, 0]
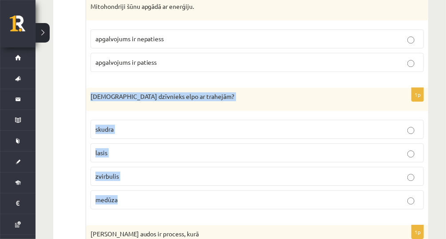
drag, startPoint x: 91, startPoint y: 75, endPoint x: 154, endPoint y: 170, distance: 114.0
click at [154, 170] on div "1p Kurš dzīvnieks elpo ar trahejām? skudra lasis zvirbulis medūza" at bounding box center [257, 152] width 342 height 129
click at [186, 125] on p "skudra" at bounding box center [257, 129] width 324 height 9
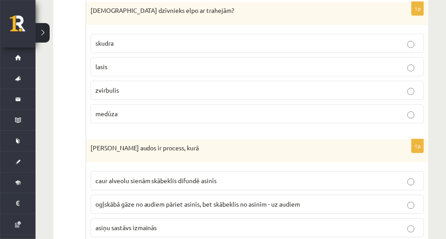
scroll to position [2400, 0]
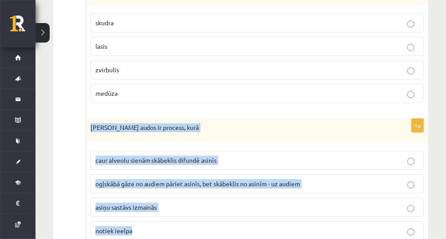
drag, startPoint x: 85, startPoint y: 100, endPoint x: 169, endPoint y: 201, distance: 131.1
click at [169, 201] on div "1p Gāzu maiņa audos ir process, kurā caur alveolu sienām skābeklis difundē asin…" at bounding box center [257, 183] width 342 height 129
click at [337, 174] on label "ogļskābā gāze no audiem pāriet asinīs, bet skābeklis no asinīm - uz audiem" at bounding box center [257, 183] width 333 height 19
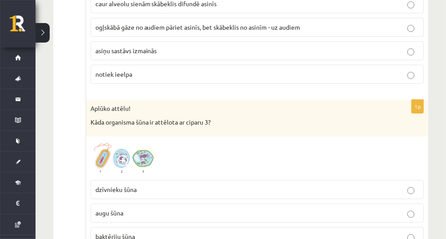
scroll to position [2577, 0]
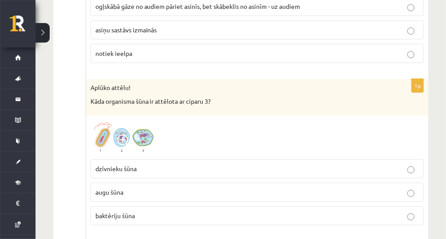
click at [120, 134] on span at bounding box center [124, 141] width 14 height 14
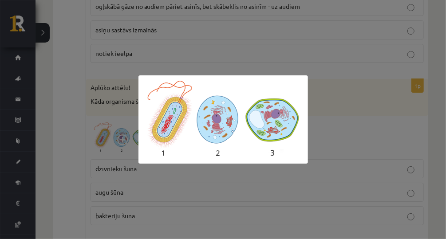
click at [309, 169] on div at bounding box center [223, 119] width 446 height 239
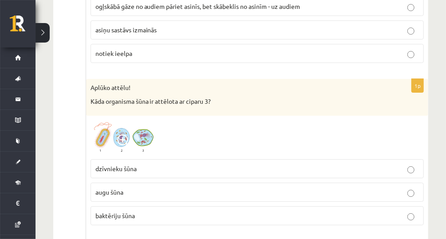
click at [217, 211] on p "baktēriju šūna" at bounding box center [257, 215] width 324 height 9
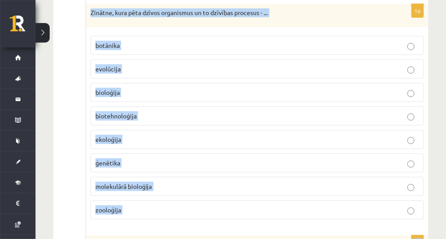
scroll to position [2864, 0]
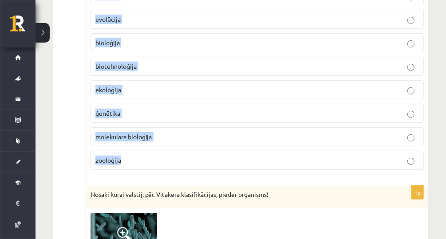
drag, startPoint x: 85, startPoint y: 45, endPoint x: 192, endPoint y: 133, distance: 138.4
click at [192, 133] on div "1p Zinātne, kura pēta dzīvos organismus un to dzīvības procesus - ... botānika …" at bounding box center [257, 65] width 342 height 223
click at [176, 33] on label "bioloģija" at bounding box center [257, 42] width 333 height 19
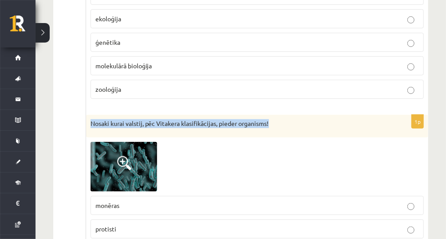
drag, startPoint x: 92, startPoint y: 90, endPoint x: 296, endPoint y: 91, distance: 203.7
click at [296, 119] on p "Nosaki kurai valstij, pēc Vitakera klasifikācijas, pieder organisms!" at bounding box center [235, 123] width 289 height 9
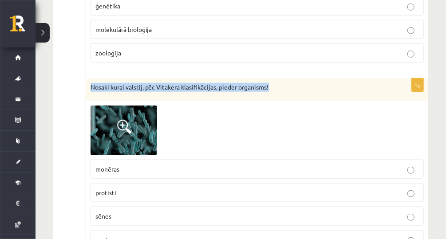
scroll to position [3006, 0]
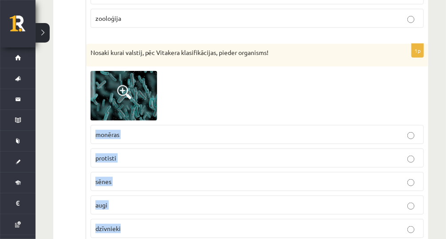
drag, startPoint x: 91, startPoint y: 100, endPoint x: 140, endPoint y: 211, distance: 121.2
click at [140, 211] on div "1p Nosaki kurai valstij, pēc Vitakera klasifikācijas, pieder organisms! monēras…" at bounding box center [257, 145] width 342 height 202
click at [174, 149] on label "protisti" at bounding box center [257, 158] width 333 height 19
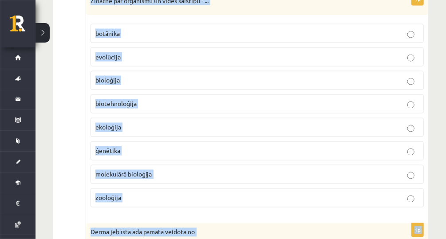
scroll to position [3270, 0]
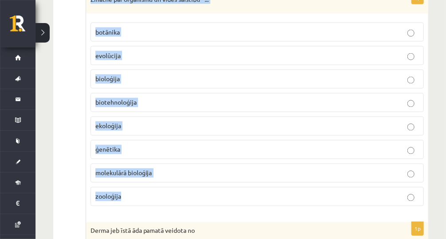
drag, startPoint x: 87, startPoint y: 50, endPoint x: 178, endPoint y: 155, distance: 139.4
click at [178, 155] on div "1p Zinātne par organismu un vides saistību - ... botānika evolūcija bioloģija b…" at bounding box center [257, 102] width 342 height 223
click at [130, 117] on label "ekoloģija" at bounding box center [257, 126] width 333 height 19
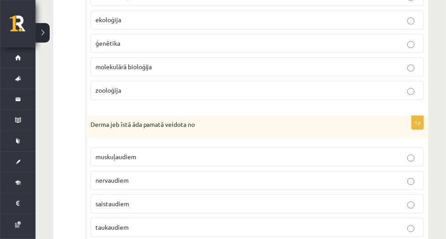
scroll to position [3412, 0]
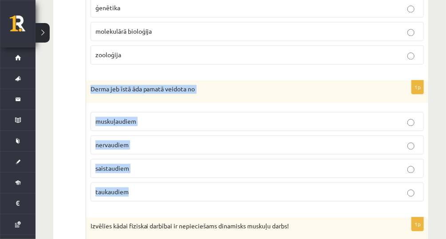
drag, startPoint x: 86, startPoint y: 49, endPoint x: 189, endPoint y: 140, distance: 137.4
click at [189, 140] on div "1p Derma jeb īstā āda pamatā veidota no muskuļaudiem nervaudiem saistaudiem tau…" at bounding box center [257, 144] width 342 height 129
click at [169, 159] on label "saistaudiem" at bounding box center [257, 168] width 333 height 19
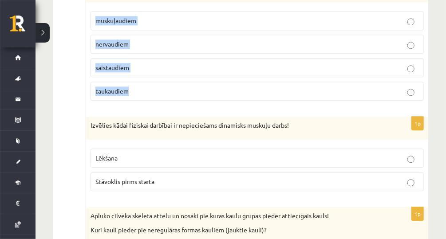
scroll to position [3518, 0]
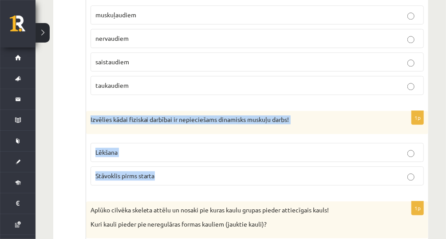
drag, startPoint x: 90, startPoint y: 80, endPoint x: 257, endPoint y: 132, distance: 174.6
click at [257, 132] on div "1p Izvēlies kādai fiziskai darbībai ir nepieciešams dinamisks muskuļu darbs! Lē…" at bounding box center [257, 152] width 342 height 82
click at [164, 138] on fieldset "Lēkšana Stāvoklis pirms starta" at bounding box center [257, 163] width 333 height 50
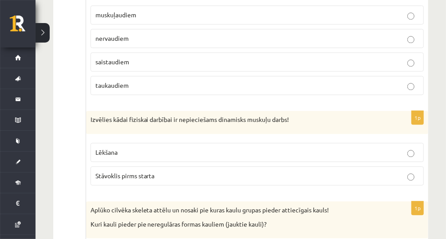
click at [176, 148] on p "Lēkšana" at bounding box center [257, 152] width 324 height 9
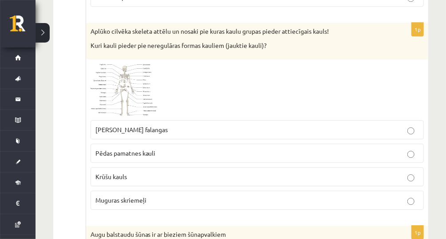
scroll to position [3625, 0]
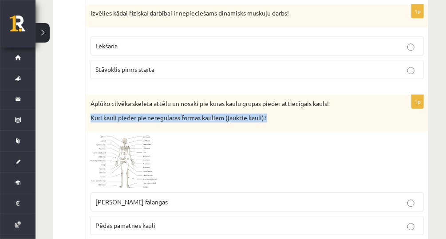
drag, startPoint x: 91, startPoint y: 79, endPoint x: 271, endPoint y: 84, distance: 179.8
click at [271, 95] on div "Aplūko cilvēka skeleta attēlu un nosaki pie kuras kaulu grupas pieder attiecīga…" at bounding box center [257, 113] width 342 height 37
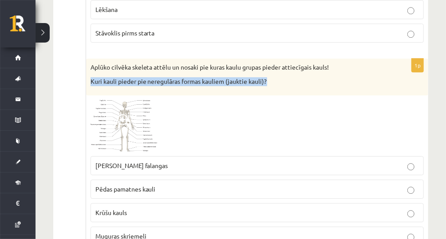
scroll to position [3696, 0]
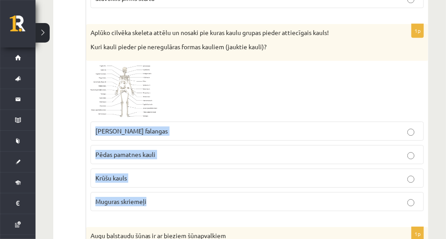
drag, startPoint x: 90, startPoint y: 91, endPoint x: 155, endPoint y: 160, distance: 94.8
click at [155, 160] on fieldset "Rokas pirkstu falangas Pēdas pamatnes kauli Krūšu kauls Muguras skriemeļi" at bounding box center [257, 165] width 333 height 97
click at [166, 197] on p "Muguras skriemeļi" at bounding box center [257, 201] width 324 height 9
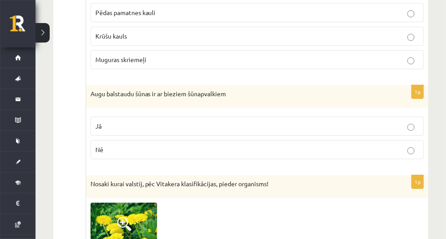
scroll to position [3802, 0]
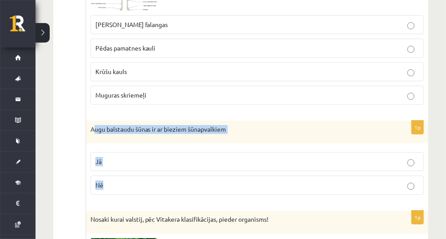
drag, startPoint x: 92, startPoint y: 85, endPoint x: 199, endPoint y: 140, distance: 120.1
click at [199, 140] on div "1p Augu balstaudu šūnas ir ar bieziem šūnapvalkiem Jā Nē" at bounding box center [257, 162] width 342 height 82
click at [174, 152] on label "Jā" at bounding box center [257, 161] width 333 height 19
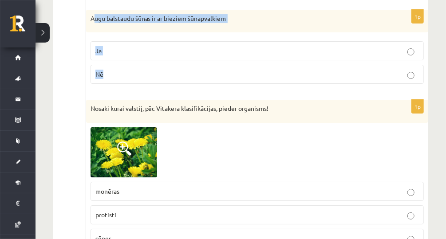
scroll to position [3944, 0]
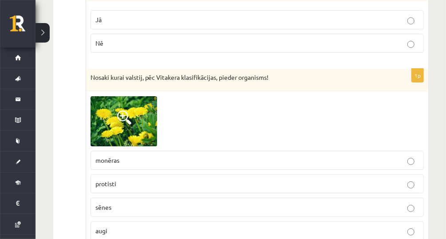
click at [119, 226] on p "augi" at bounding box center [257, 230] width 324 height 9
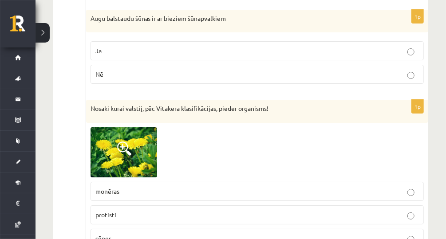
scroll to position [3909, 0]
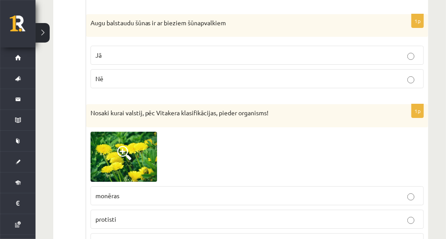
drag, startPoint x: 84, startPoint y: 70, endPoint x: 276, endPoint y: 74, distance: 191.3
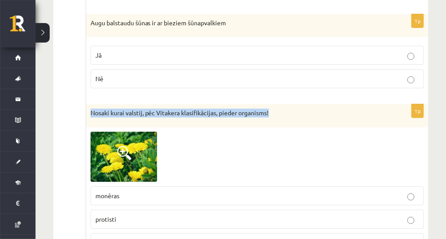
drag, startPoint x: 89, startPoint y: 72, endPoint x: 279, endPoint y: 79, distance: 190.0
click at [279, 104] on div "Nosaki kurai valstij, pēc Vitakera klasifikācijas, pieder organisms!" at bounding box center [257, 115] width 342 height 23
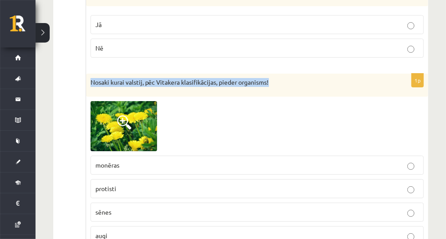
scroll to position [3980, 0]
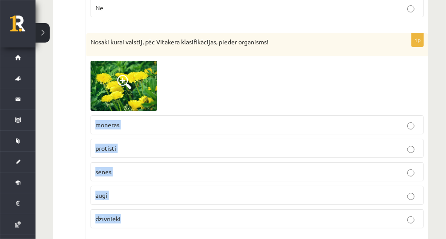
drag, startPoint x: 95, startPoint y: 83, endPoint x: 129, endPoint y: 168, distance: 91.2
click at [129, 168] on fieldset "monēras protisti sēnes augi dzīvnieki" at bounding box center [257, 171] width 333 height 120
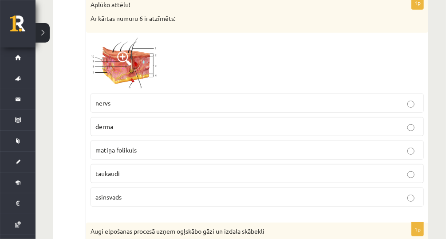
scroll to position [4193, 0]
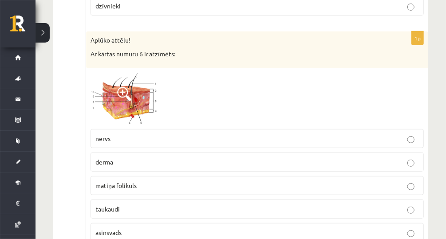
click at [186, 200] on label "taukaudi" at bounding box center [257, 209] width 333 height 19
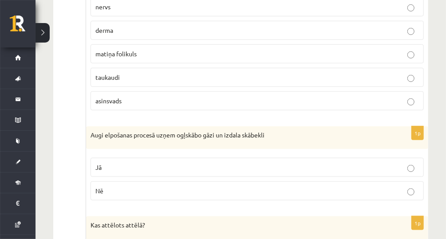
scroll to position [4335, 0]
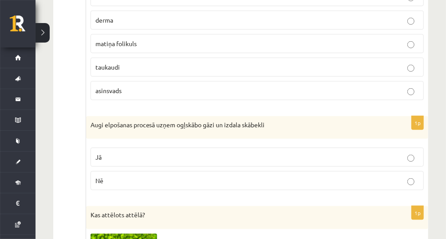
click at [119, 153] on p "Jā" at bounding box center [257, 157] width 324 height 9
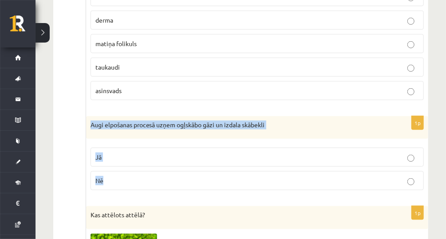
drag, startPoint x: 87, startPoint y: 77, endPoint x: 233, endPoint y: 126, distance: 154.2
click at [233, 126] on div "1p Augi elpošanas procesā uzņem ogļskābo gāzi un izdala skābekli Jā Nē" at bounding box center [257, 157] width 342 height 82
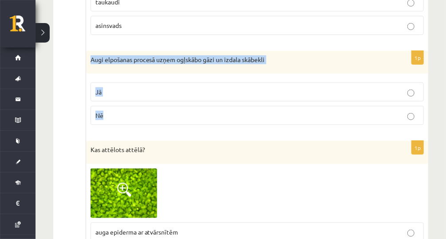
scroll to position [4477, 0]
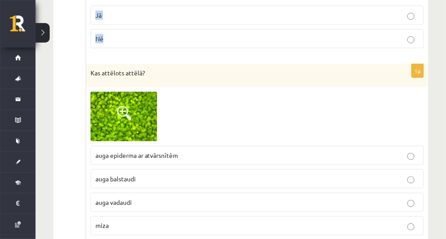
click at [132, 92] on img at bounding box center [124, 117] width 67 height 50
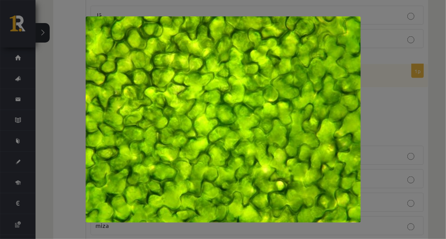
click at [423, 94] on div at bounding box center [223, 119] width 446 height 239
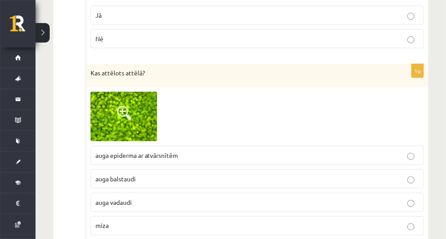
click at [150, 170] on label "auga balstaudi" at bounding box center [257, 179] width 333 height 19
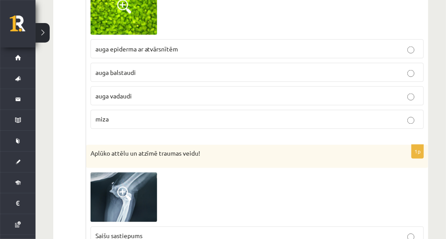
scroll to position [4654, 0]
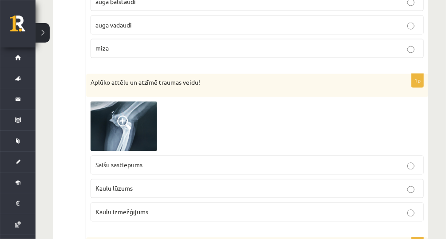
click at [122, 102] on img at bounding box center [124, 127] width 67 height 50
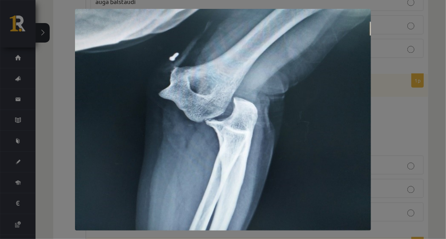
click at [386, 68] on div at bounding box center [223, 119] width 446 height 239
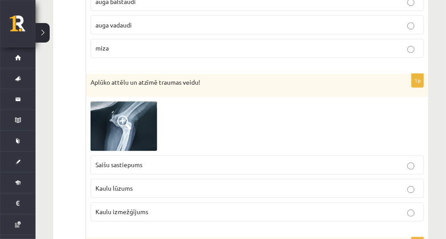
click at [157, 184] on p "Kaulu lūzums" at bounding box center [257, 188] width 324 height 9
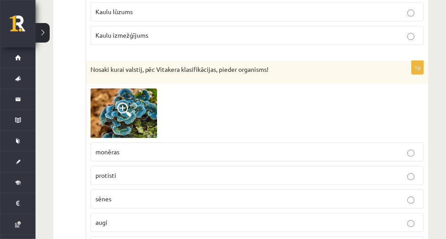
scroll to position [4832, 0]
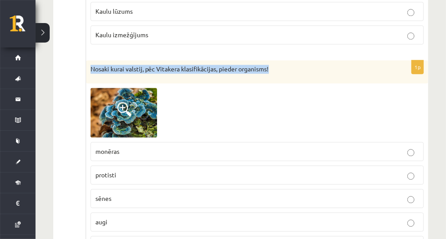
drag, startPoint x: 89, startPoint y: 18, endPoint x: 308, endPoint y: 24, distance: 219.3
click at [308, 60] on div "Nosaki kurai valstij, pēc Vitakera klasifikācijas, pieder organisms!" at bounding box center [257, 71] width 342 height 23
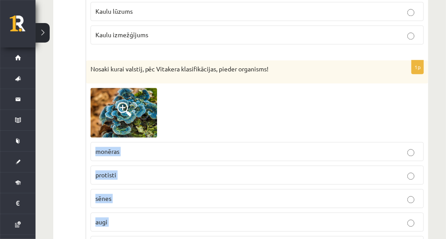
drag, startPoint x: 89, startPoint y: 100, endPoint x: 139, endPoint y: 191, distance: 104.3
click at [139, 191] on div "1p Nosaki kurai valstij, pēc Vitakera klasifikācijas, pieder organisms! monēras…" at bounding box center [257, 161] width 342 height 202
click at [154, 166] on label "protisti" at bounding box center [257, 175] width 333 height 19
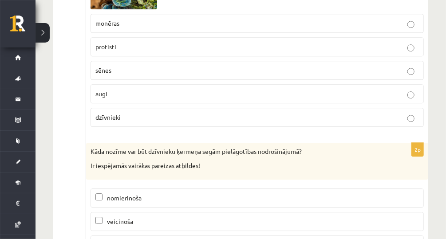
scroll to position [4979, 0]
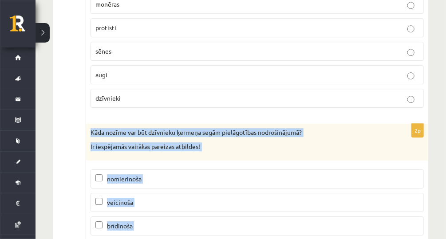
drag, startPoint x: 87, startPoint y: 82, endPoint x: 211, endPoint y: 193, distance: 166.6
click at [211, 193] on div "2p Kāda nozīme var būt dzīvnieku ķermeņa segām pielāgotības nodrošinājumā? Ir i…" at bounding box center [257, 195] width 342 height 142
click at [178, 221] on p "brīdinoša" at bounding box center [257, 225] width 324 height 9
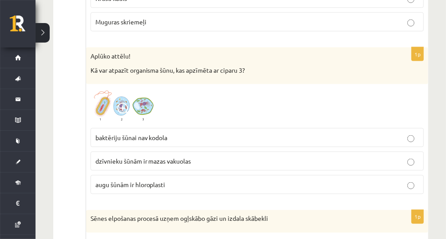
scroll to position [0, 0]
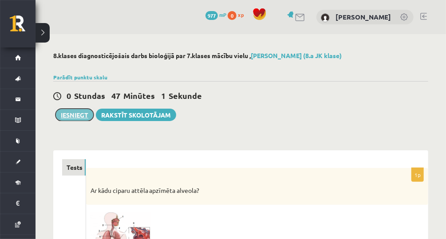
click at [88, 114] on button "Iesniegt" at bounding box center [74, 115] width 38 height 12
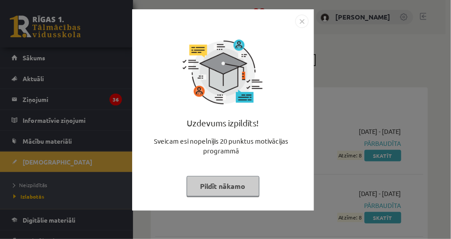
click at [300, 21] on img "Close" at bounding box center [302, 21] width 13 height 13
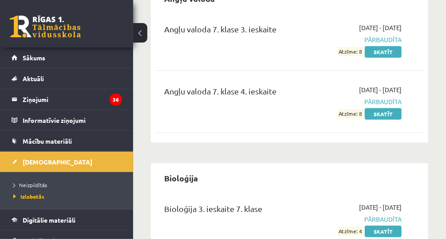
scroll to position [142, 0]
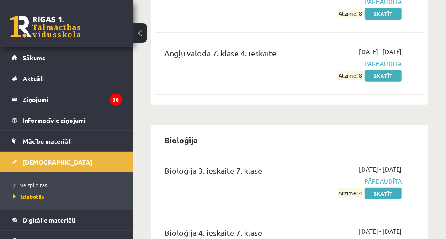
click at [237, 220] on div "Bioloģija 4. ieskaite 7. klase 2025-03-01 - 2025-03-15 Pārbaudīta Atzīme: 7 Ska…" at bounding box center [289, 243] width 268 height 51
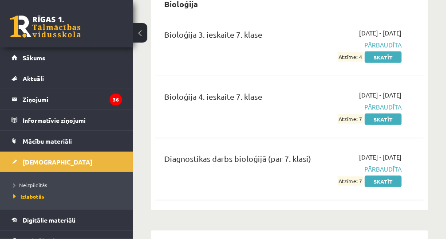
scroll to position [279, 0]
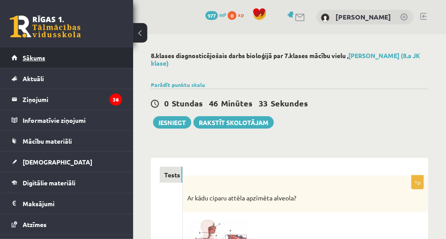
click at [23, 59] on span "Sākums" at bounding box center [34, 58] width 23 height 8
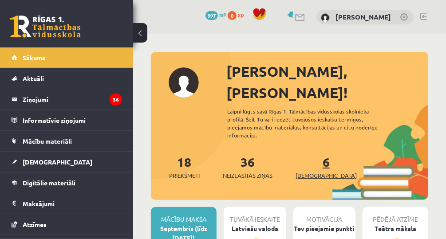
click at [311, 154] on link "6 Ieskaites" at bounding box center [326, 167] width 61 height 26
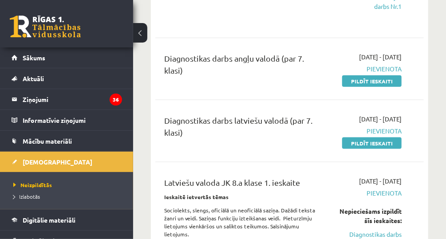
scroll to position [426, 0]
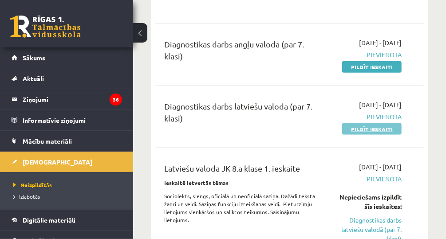
click at [365, 135] on link "Pildīt ieskaiti" at bounding box center [371, 129] width 59 height 12
click at [361, 135] on link "Pildīt ieskaiti" at bounding box center [371, 129] width 59 height 12
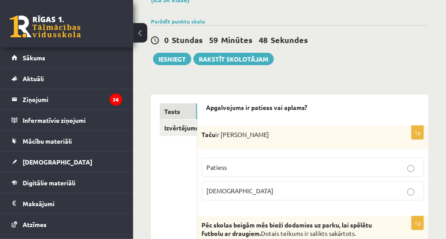
scroll to position [142, 0]
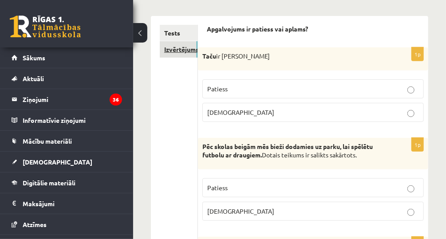
click at [183, 48] on link "Izvērtējums!" at bounding box center [179, 49] width 38 height 16
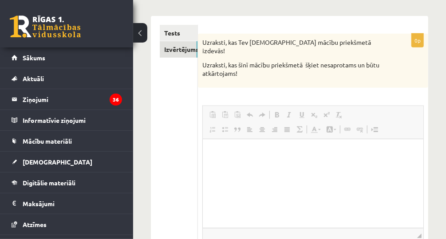
scroll to position [0, 0]
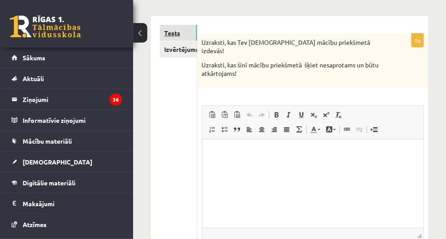
click at [173, 32] on link "Tests" at bounding box center [178, 33] width 37 height 16
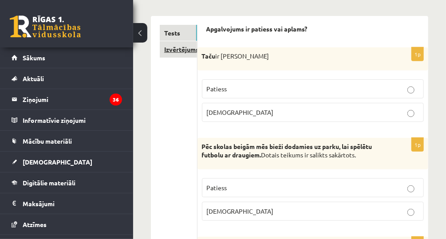
click at [171, 51] on link "Izvērtējums!" at bounding box center [178, 49] width 37 height 16
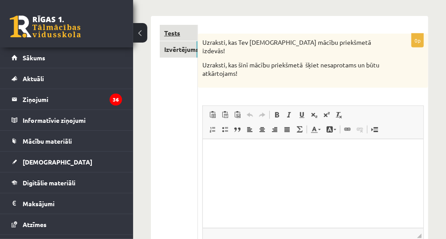
click at [176, 32] on link "Tests" at bounding box center [179, 33] width 38 height 16
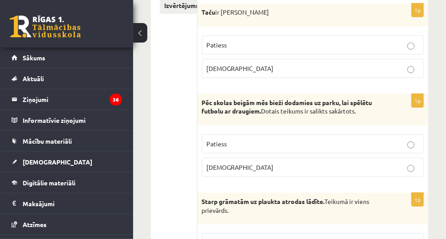
scroll to position [142, 0]
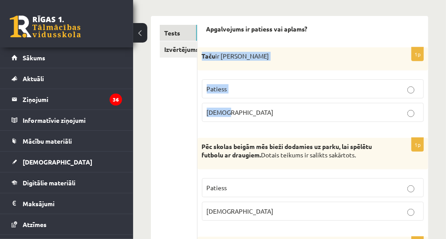
drag, startPoint x: 202, startPoint y: 57, endPoint x: 261, endPoint y: 115, distance: 81.9
click at [261, 115] on div "1p Taču ir pakārtojuma saiklis Patiess [DEMOGRAPHIC_DATA]" at bounding box center [312, 88] width 231 height 82
copy div "Taču ir pakārtojuma saiklis Patiess [DEMOGRAPHIC_DATA]"
click at [270, 80] on label "Patiess" at bounding box center [313, 88] width 222 height 19
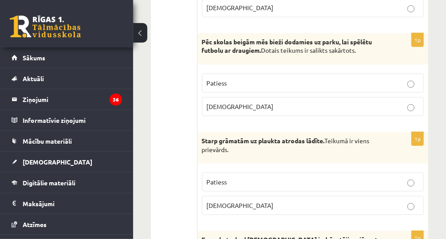
scroll to position [249, 0]
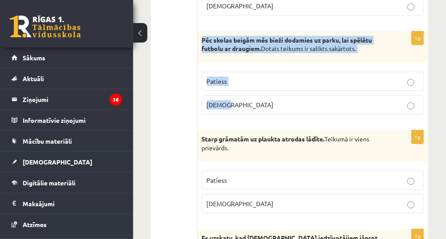
drag, startPoint x: 201, startPoint y: 40, endPoint x: 261, endPoint y: 92, distance: 79.3
click at [261, 92] on div "1p Pēc skolas beigām mēs bieži dodamies uz parku, lai spēlētu futbolu ar draugi…" at bounding box center [312, 77] width 231 height 90
copy div "Pēc skolas beigām mēs bieži dodamies uz parku, lai spēlētu futbolu ar draugiem.…"
click at [266, 79] on p "Patiess" at bounding box center [313, 81] width 212 height 9
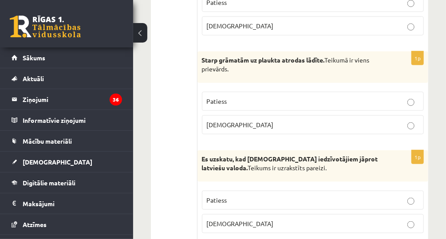
scroll to position [355, 0]
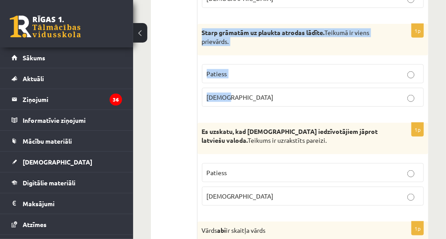
drag, startPoint x: 202, startPoint y: 29, endPoint x: 264, endPoint y: 95, distance: 90.4
click at [264, 95] on div "1p Starp grāmatām uz plaukta atrodas lādīte. [GEOGRAPHIC_DATA] ir viens prievār…" at bounding box center [312, 69] width 231 height 90
copy div "Starp grāmatām uz plaukta atrodas lādīte. [GEOGRAPHIC_DATA] ir viens prievārds.…"
click at [267, 66] on label "Patiess" at bounding box center [313, 73] width 222 height 19
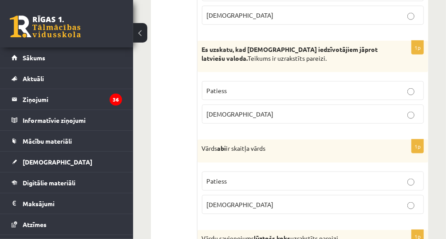
scroll to position [426, 0]
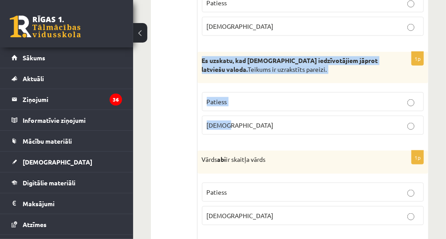
drag, startPoint x: 198, startPoint y: 58, endPoint x: 245, endPoint y: 123, distance: 80.2
click at [245, 123] on div "1p Es uzskatu, kad [DEMOGRAPHIC_DATA] iedzīvotājiem jāprot latviešu valoda. Tei…" at bounding box center [312, 97] width 231 height 90
copy div "Es uzskatu, kad [DEMOGRAPHIC_DATA] iedzīvotājiem jāprot latviešu valoda. Teikum…"
click at [289, 121] on p "Aplams" at bounding box center [313, 125] width 212 height 9
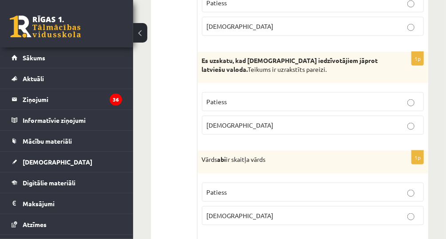
scroll to position [497, 0]
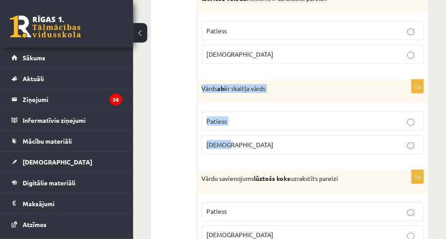
drag, startPoint x: 200, startPoint y: 87, endPoint x: 252, endPoint y: 146, distance: 77.9
click at [252, 146] on div "1p Vārds abi ir skaitļa vārds Patiess Aplams" at bounding box center [312, 121] width 231 height 82
copy div "Vārds abi ir skaitļa vārds Patiess Aplams"
click at [288, 121] on p "Patiess" at bounding box center [313, 121] width 212 height 9
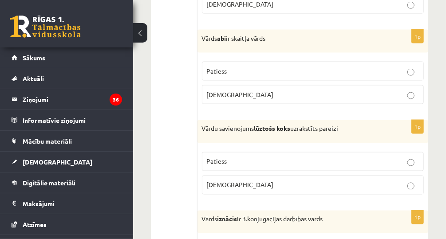
scroll to position [604, 0]
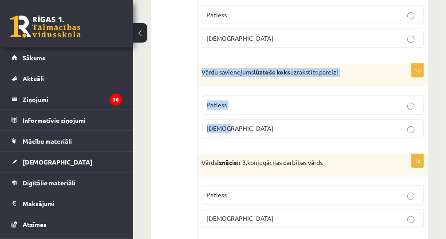
drag, startPoint x: 205, startPoint y: 66, endPoint x: 276, endPoint y: 130, distance: 94.6
click at [276, 130] on div "1p Vārdu savienojums lūztošs koks uzrakstīts pareizi Patiess Aplams" at bounding box center [312, 105] width 231 height 82
copy div "Vārdu savienojums lūztošs koks uzrakstīts pareizi Patiess Aplams"
click at [264, 126] on p "Aplams" at bounding box center [313, 128] width 212 height 9
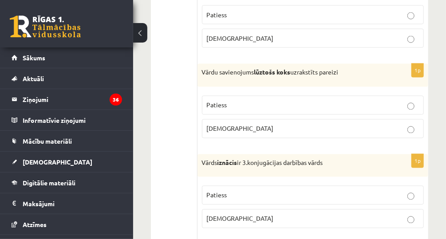
scroll to position [639, 0]
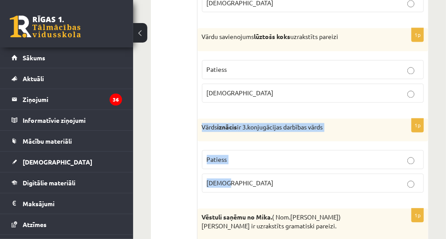
drag, startPoint x: 197, startPoint y: 122, endPoint x: 313, endPoint y: 183, distance: 131.0
click at [313, 183] on div "1p Vārds iznācis ir 3.konjugācijas darbības vārds Patiess Aplams" at bounding box center [312, 160] width 231 height 82
copy div "Vārds iznācis ir 3.konjugācijas darbības vārds Patiess Aplams"
click at [343, 155] on p "Patiess" at bounding box center [313, 159] width 212 height 9
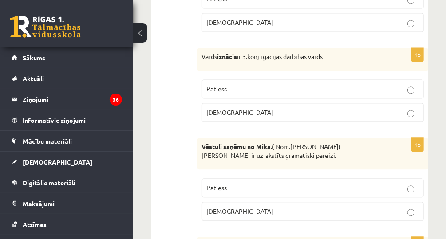
scroll to position [817, 0]
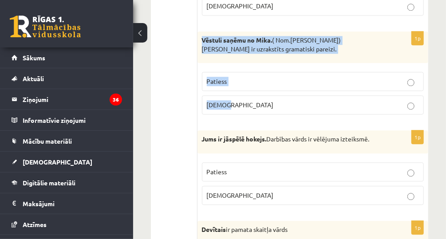
drag, startPoint x: 202, startPoint y: 32, endPoint x: 278, endPoint y: 97, distance: 99.8
click at [278, 97] on div "1p Vēstuli saņēmu no Mika. ( Nom.Mikus) Teikums ir uzrakstīts gramatiski pareiz…" at bounding box center [312, 77] width 231 height 90
copy div "Vēstuli saņēmu no Mika. ( Nom.Mikus) Teikums ir uzrakstīts gramatiski pareizi. …"
click at [270, 103] on p "[DEMOGRAPHIC_DATA]" at bounding box center [313, 104] width 212 height 9
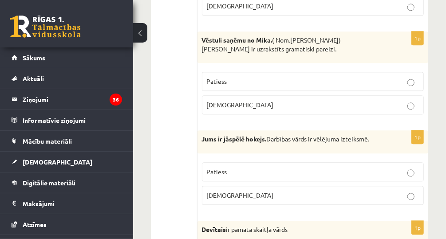
scroll to position [888, 0]
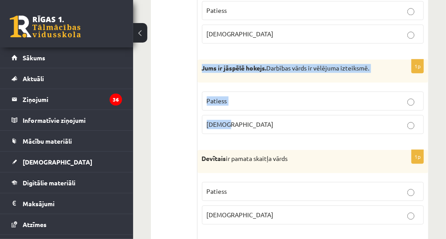
drag, startPoint x: 201, startPoint y: 57, endPoint x: 302, endPoint y: 110, distance: 114.1
click at [302, 110] on div "1p Jums ir jāspēlē hokejs. Darbības vārds ir vēlējuma izteiksmē. Patiess Aplams" at bounding box center [312, 100] width 231 height 82
copy div "Jums ir jāspēlē hokejs. Darbības vārds ir vēlējuma izteiksmē. Patiess Aplams"
click at [272, 120] on p "[DEMOGRAPHIC_DATA]" at bounding box center [313, 124] width 212 height 9
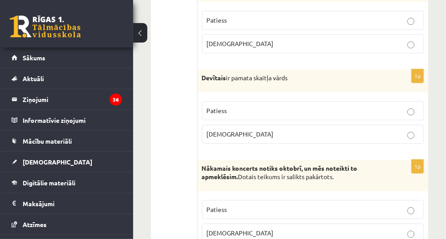
scroll to position [959, 0]
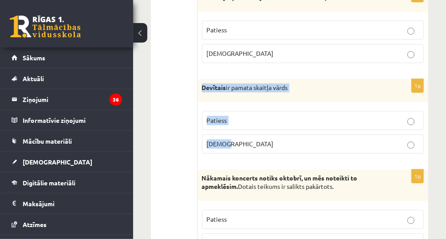
drag, startPoint x: 201, startPoint y: 79, endPoint x: 304, endPoint y: 132, distance: 116.3
click at [304, 132] on div "1p Devītais ir pamata skaitļa vārds Patiess Aplams" at bounding box center [312, 120] width 231 height 82
copy div "Devītais ir pamata skaitļa vārds Patiess Aplams"
click at [248, 139] on p "Aplams" at bounding box center [313, 143] width 212 height 9
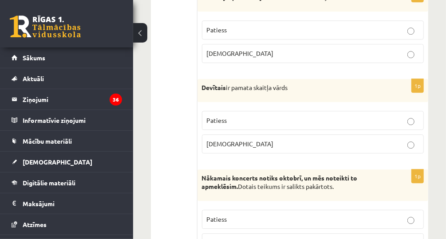
scroll to position [1030, 0]
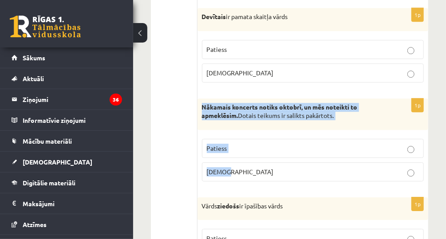
drag, startPoint x: 200, startPoint y: 98, endPoint x: 302, endPoint y: 158, distance: 118.2
click at [302, 158] on div "1p Nākamais koncerts notiks oktobrī, un mēs noteikti to apmeklēsim. Dotais teik…" at bounding box center [312, 144] width 231 height 90
click at [259, 179] on div "1p Nākamais koncerts notiks oktobrī, un mēs noteikti to apmeklēsim. Dotais teik…" at bounding box center [312, 144] width 231 height 90
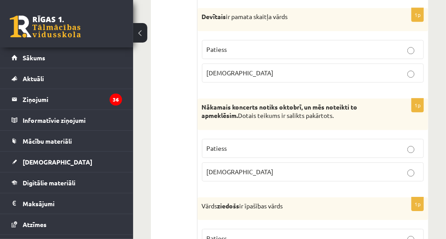
click at [259, 162] on label "Aplams" at bounding box center [313, 171] width 222 height 19
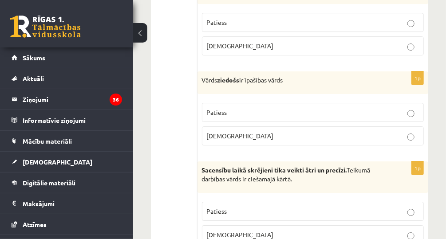
scroll to position [1172, 0]
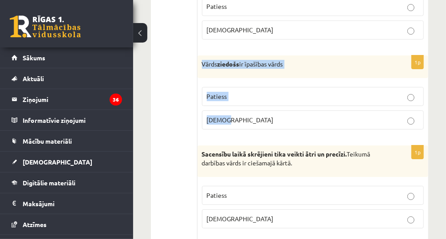
drag, startPoint x: 200, startPoint y: 52, endPoint x: 261, endPoint y: 118, distance: 89.5
click at [261, 118] on div "1p Vārds ziedošs ir īpašības vārds Patiess Aplams" at bounding box center [312, 96] width 231 height 82
click at [272, 94] on label "Patiess" at bounding box center [313, 96] width 222 height 19
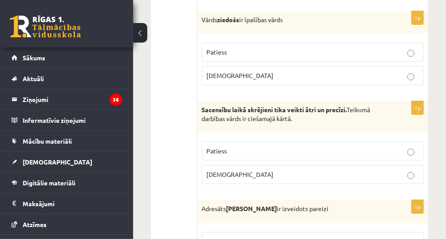
scroll to position [1243, 0]
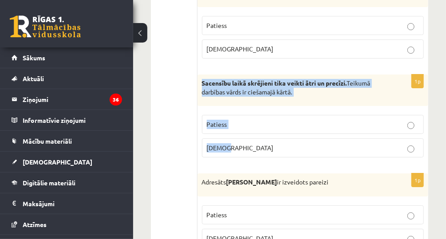
drag, startPoint x: 229, startPoint y: 69, endPoint x: 281, endPoint y: 135, distance: 85.0
click at [281, 135] on div "1p Sacensību laikā skrējieni tika veikti ātri un precīzi. Teikumā darbības vārd…" at bounding box center [312, 120] width 231 height 90
click at [259, 143] on p "Aplams" at bounding box center [313, 147] width 212 height 9
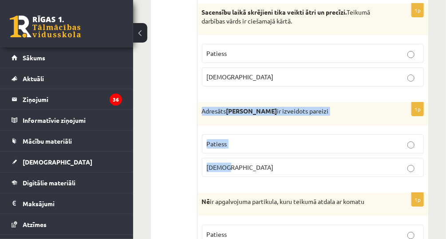
drag, startPoint x: 205, startPoint y: 95, endPoint x: 272, endPoint y: 157, distance: 91.1
click at [272, 157] on div "1p Adresāts Jānim Eglei ir izveidots pareizi Patiess Aplams" at bounding box center [312, 144] width 231 height 82
click at [264, 139] on p "Patiess" at bounding box center [313, 143] width 212 height 9
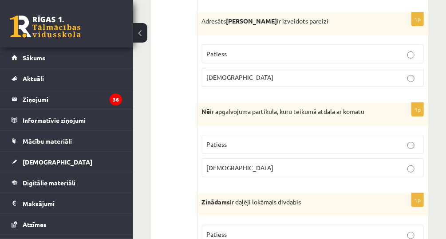
scroll to position [1420, 0]
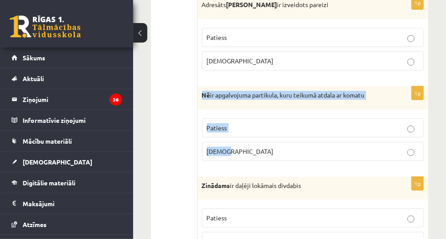
drag, startPoint x: 201, startPoint y: 85, endPoint x: 289, endPoint y: 155, distance: 113.4
click at [289, 155] on div "1p Nē ir apgalvojuma partikula, kuru teikumā atdala ar komatu Patiess Aplams" at bounding box center [312, 128] width 231 height 82
click at [297, 147] on p "Aplams" at bounding box center [313, 151] width 212 height 9
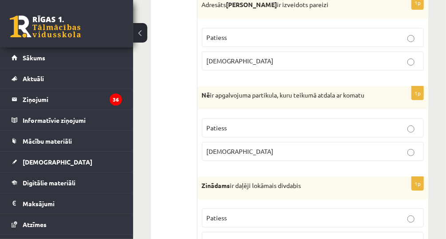
scroll to position [1491, 0]
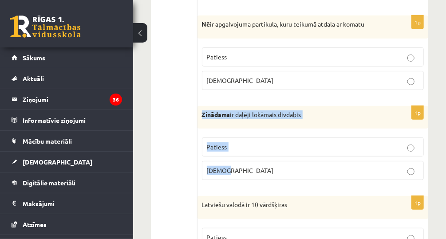
drag, startPoint x: 200, startPoint y: 100, endPoint x: 290, endPoint y: 156, distance: 106.3
click at [290, 156] on div "1p Zinādams ir daļēji lokāmais divdabis Patiess Aplams" at bounding box center [312, 147] width 231 height 82
click at [254, 142] on p "Patiess" at bounding box center [313, 146] width 212 height 9
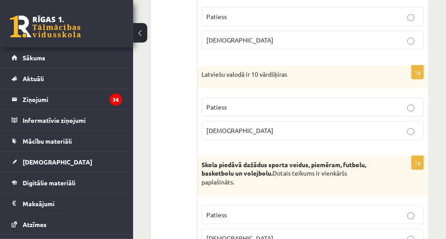
scroll to position [1633, 0]
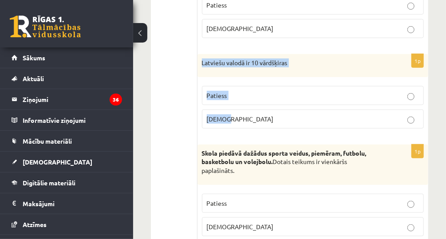
drag, startPoint x: 197, startPoint y: 50, endPoint x: 294, endPoint y: 116, distance: 116.8
click at [294, 116] on div "1p Latviešu valodā ir 10 vārdšķiras Patiess Aplams" at bounding box center [312, 95] width 231 height 82
click at [316, 114] on p "Aplams" at bounding box center [313, 118] width 212 height 9
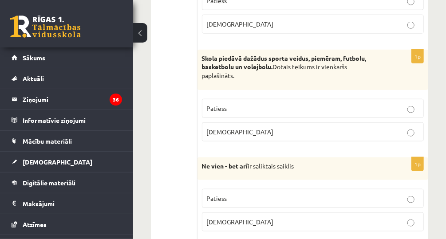
scroll to position [1740, 0]
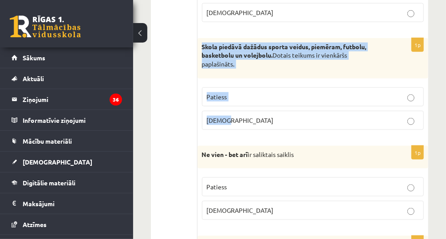
drag, startPoint x: 229, startPoint y: 31, endPoint x: 281, endPoint y: 107, distance: 92.9
click at [281, 107] on div "1p Skola piedāvā dažādus sporta veidus, piemēram, futbolu, basketbolu un volejb…" at bounding box center [312, 87] width 231 height 99
click at [270, 87] on label "Patiess" at bounding box center [313, 96] width 222 height 19
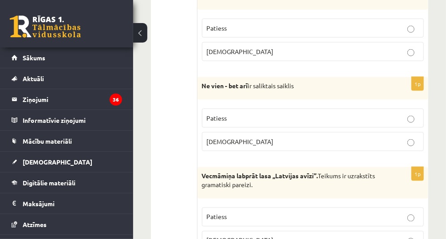
scroll to position [1811, 0]
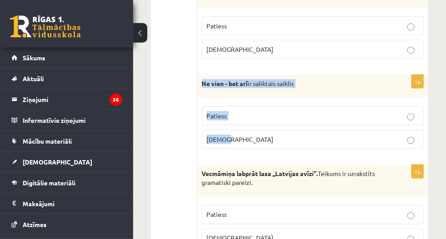
drag, startPoint x: 242, startPoint y: 63, endPoint x: 268, endPoint y: 127, distance: 69.1
click at [268, 127] on div "1p Ne vien - bet arī ir saliktais saiklis Patiess Aplams" at bounding box center [312, 116] width 231 height 82
click at [259, 111] on p "Patiess" at bounding box center [313, 115] width 212 height 9
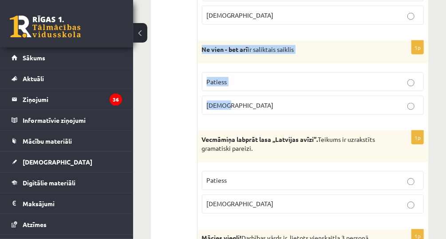
scroll to position [1882, 0]
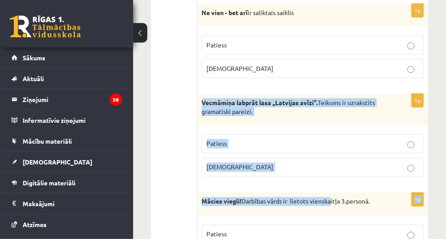
drag, startPoint x: 202, startPoint y: 83, endPoint x: 329, endPoint y: 170, distance: 153.0
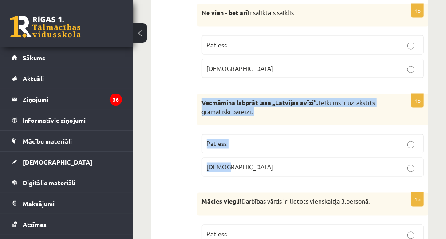
drag, startPoint x: 182, startPoint y: 175, endPoint x: 270, endPoint y: 154, distance: 91.2
click at [270, 154] on div "1p Vecmāmiņa labprāt lasa ,,Latvijas avīzi’’. Teikums ir uzrakstīts gramatiski …" at bounding box center [312, 139] width 231 height 90
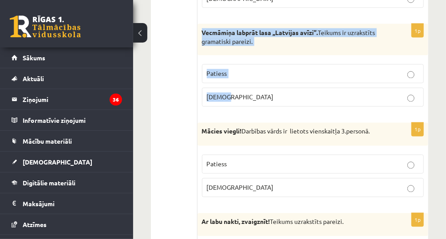
scroll to position [1953, 0]
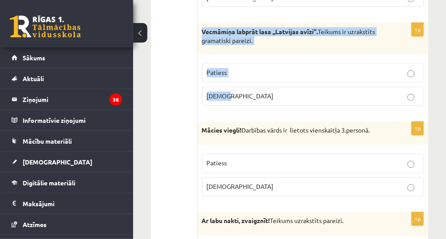
click at [253, 63] on label "Patiess" at bounding box center [313, 72] width 222 height 19
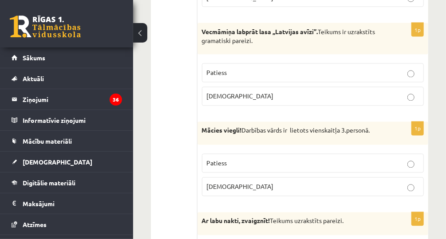
scroll to position [2024, 0]
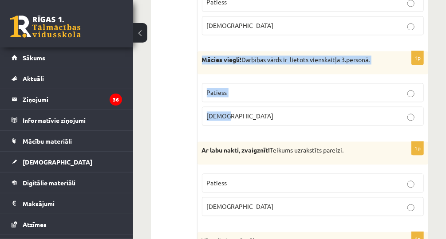
drag, startPoint x: 200, startPoint y: 42, endPoint x: 274, endPoint y: 98, distance: 93.1
click at [274, 98] on div "1p Mācies viegli! Darbības vārds ir lietots vienskaitļa 3.personā. Patiess Apla…" at bounding box center [312, 92] width 231 height 82
click at [262, 111] on p "Aplams" at bounding box center [313, 115] width 212 height 9
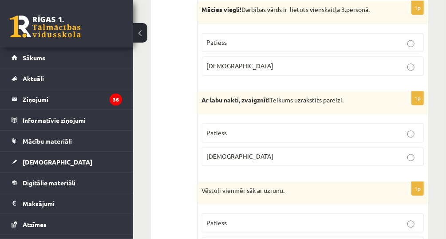
scroll to position [2059, 0]
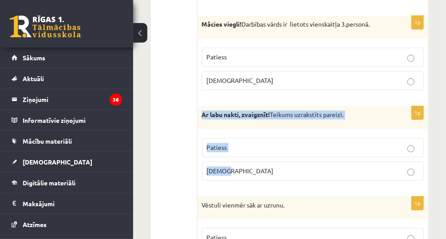
drag, startPoint x: 203, startPoint y: 95, endPoint x: 282, endPoint y: 157, distance: 100.8
click at [282, 157] on div "1p Ar labu nakti, zvaigznīt! Teikums uzrakstīts pareizi. Patiess Aplams" at bounding box center [312, 147] width 231 height 82
click at [269, 134] on fieldset "Patiess Aplams" at bounding box center [313, 159] width 222 height 50
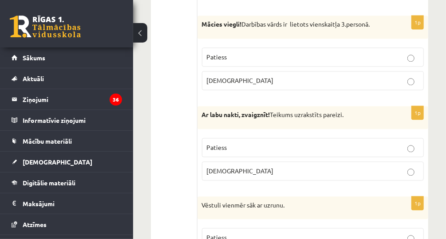
click at [272, 143] on p "Patiess" at bounding box center [313, 147] width 212 height 9
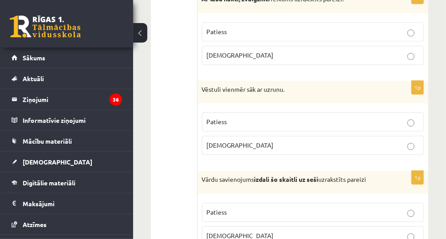
scroll to position [2166, 0]
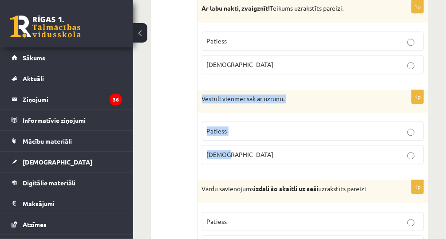
drag, startPoint x: 221, startPoint y: 81, endPoint x: 265, endPoint y: 129, distance: 65.3
click at [265, 129] on div "1p Vēstuli vienmēr sāk ar uzrunu. Patiess Aplams" at bounding box center [312, 131] width 231 height 82
click at [271, 122] on label "Patiess" at bounding box center [313, 131] width 222 height 19
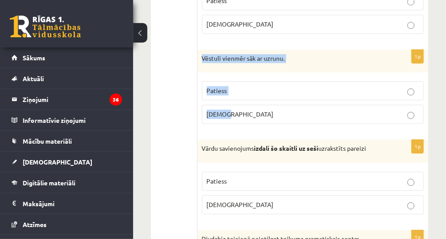
scroll to position [2272, 0]
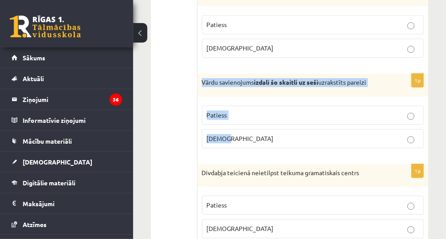
drag, startPoint x: 201, startPoint y: 63, endPoint x: 324, endPoint y: 109, distance: 130.7
click at [324, 109] on div "1p Vārdu savienojums izdali šo skaitli uz seši uzrakstīts pareizi Patiess Aplams" at bounding box center [312, 115] width 231 height 82
click at [313, 134] on p "Aplams" at bounding box center [313, 138] width 212 height 9
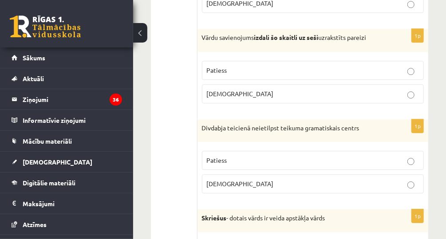
scroll to position [2343, 0]
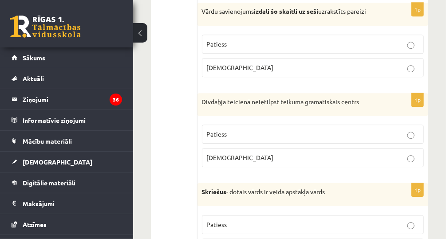
drag, startPoint x: 200, startPoint y: 76, endPoint x: 290, endPoint y: 76, distance: 90.1
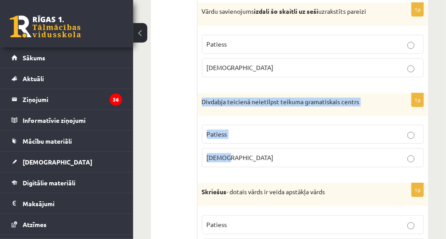
drag, startPoint x: 199, startPoint y: 83, endPoint x: 261, endPoint y: 133, distance: 79.8
click at [261, 133] on div "1p Divdabja teicienā neietilpst teikuma gramatiskais centrs Patiess Aplams" at bounding box center [312, 134] width 231 height 82
click at [307, 95] on div "Divdabja teicienā neietilpst teikuma gramatiskais centrs" at bounding box center [312, 104] width 231 height 23
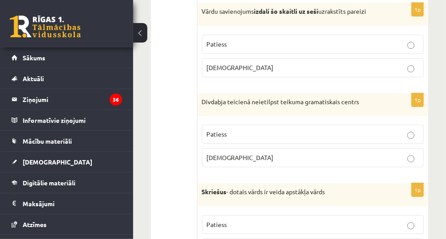
click at [304, 125] on label "Patiess" at bounding box center [313, 134] width 222 height 19
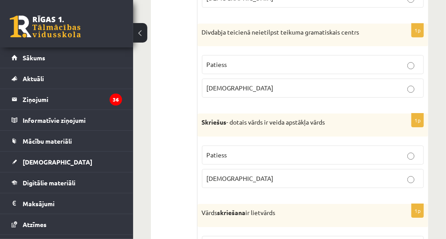
scroll to position [2414, 0]
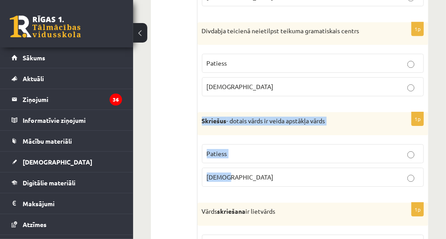
drag, startPoint x: 201, startPoint y: 96, endPoint x: 254, endPoint y: 155, distance: 79.2
click at [254, 155] on div "1p Skriešus - dotais vārds ir veida apstākļa vārds Patiess Aplams" at bounding box center [312, 153] width 231 height 82
click at [282, 149] on p "Patiess" at bounding box center [313, 153] width 212 height 9
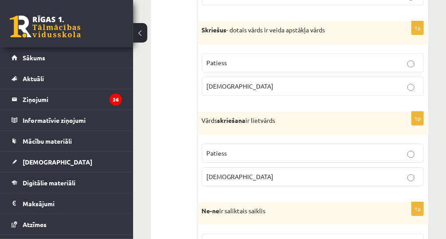
scroll to position [2521, 0]
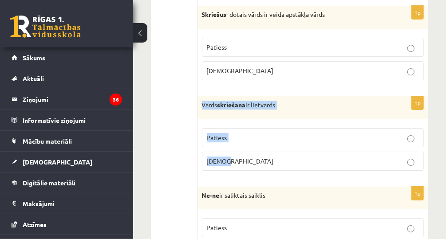
drag, startPoint x: 201, startPoint y: 84, endPoint x: 284, endPoint y: 144, distance: 102.6
click at [284, 144] on div "1p Vārds skriešana ir lietvārds Patiess Aplams" at bounding box center [312, 137] width 231 height 82
click at [300, 128] on label "Patiess" at bounding box center [313, 137] width 222 height 19
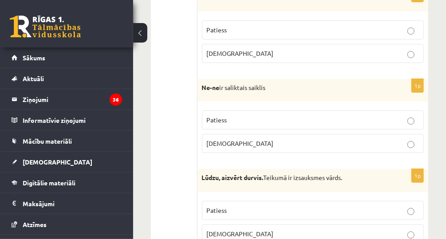
scroll to position [2663, 0]
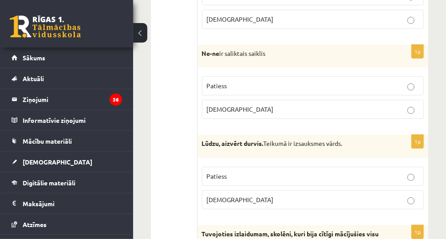
drag, startPoint x: 194, startPoint y: 31, endPoint x: 242, endPoint y: 80, distance: 69.4
drag, startPoint x: 242, startPoint y: 80, endPoint x: 170, endPoint y: 59, distance: 75.8
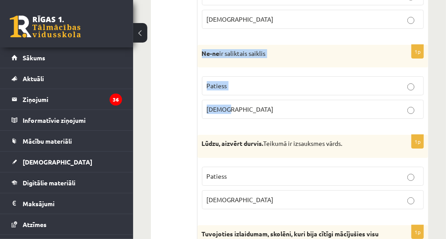
drag, startPoint x: 197, startPoint y: 32, endPoint x: 228, endPoint y: 79, distance: 56.3
click at [228, 79] on div "1p Ne-ne ir saliktais saiklis Patiess Aplams" at bounding box center [312, 86] width 231 height 82
click at [324, 76] on label "Patiess" at bounding box center [313, 85] width 222 height 19
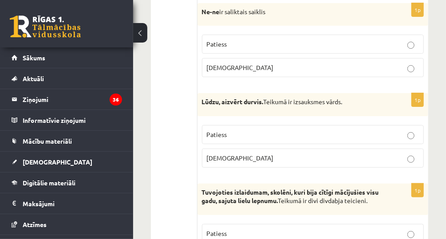
scroll to position [2734, 0]
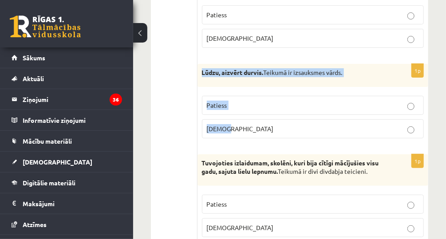
drag, startPoint x: 200, startPoint y: 49, endPoint x: 332, endPoint y: 108, distance: 144.6
click at [332, 108] on div "1p Lūdzu, aizvērt durvis. Teikumā ir izsauksmes vārds. Patiess Aplams" at bounding box center [312, 105] width 231 height 82
click at [265, 124] on p "Aplams" at bounding box center [313, 128] width 212 height 9
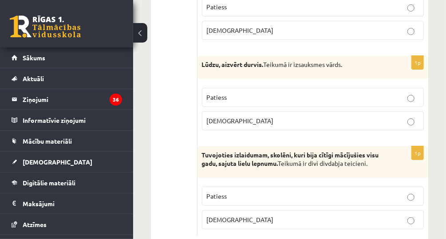
scroll to position [2750, 0]
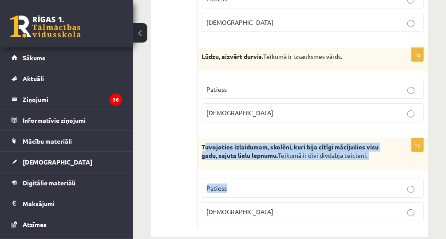
drag, startPoint x: 204, startPoint y: 123, endPoint x: 276, endPoint y: 179, distance: 91.1
click at [276, 179] on div "1p Tuvojoties izlaidumam, skolēni, kuri bija cītīgi mācījušies visu gadu, sajut…" at bounding box center [312, 183] width 231 height 90
click at [198, 138] on div "Tuvojoties izlaidumam, skolēni, kuri bija cītīgi mācījušies visu gadu, sajuta l…" at bounding box center [312, 154] width 231 height 32
drag, startPoint x: 198, startPoint y: 122, endPoint x: 216, endPoint y: 121, distance: 17.3
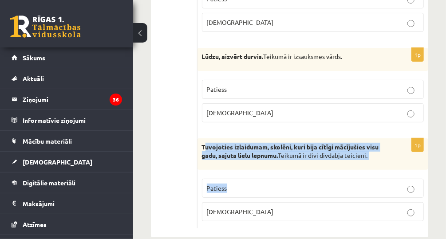
click at [216, 138] on div "Tuvojoties izlaidumam, skolēni, kuri bija cītīgi mācījušies visu gadu, sajuta l…" at bounding box center [312, 154] width 231 height 32
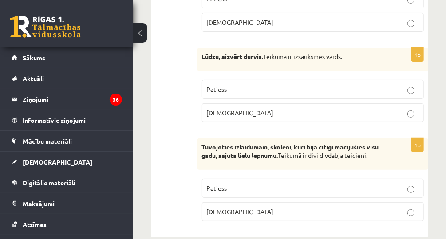
drag, startPoint x: 216, startPoint y: 121, endPoint x: 171, endPoint y: 125, distance: 44.6
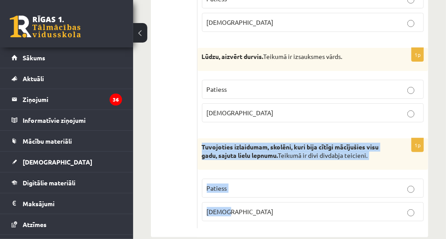
drag, startPoint x: 202, startPoint y: 121, endPoint x: 253, endPoint y: 192, distance: 87.8
click at [253, 192] on div "1p Tuvojoties izlaidumam, skolēni, kuri bija cītīgi mācījušies visu gadu, sajut…" at bounding box center [312, 183] width 231 height 90
drag, startPoint x: 293, startPoint y: 171, endPoint x: 337, endPoint y: 179, distance: 44.7
click at [293, 184] on p "Patiess" at bounding box center [313, 188] width 212 height 9
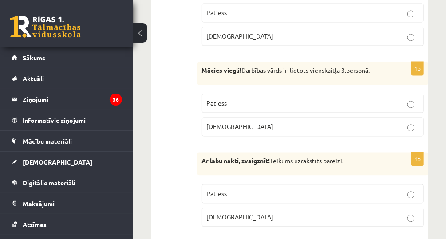
scroll to position [0, 0]
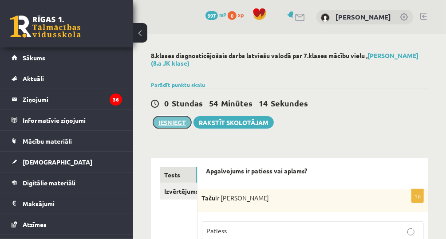
click at [174, 119] on button "Iesniegt" at bounding box center [172, 122] width 38 height 12
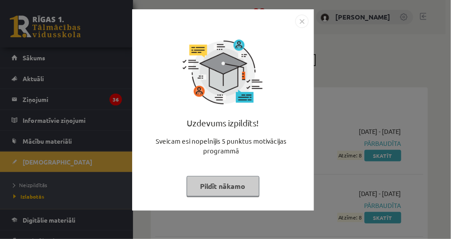
click at [304, 22] on img "Close" at bounding box center [302, 21] width 13 height 13
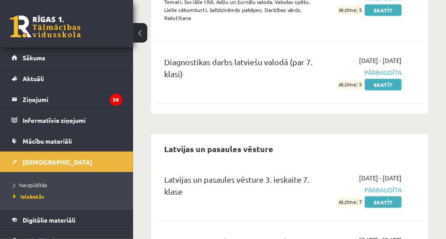
scroll to position [1598, 0]
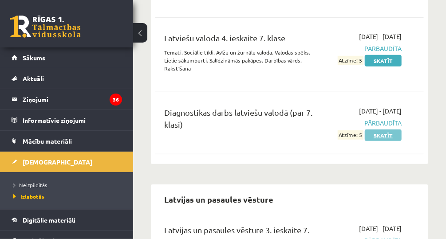
click at [383, 130] on link "Skatīt" at bounding box center [383, 136] width 37 height 12
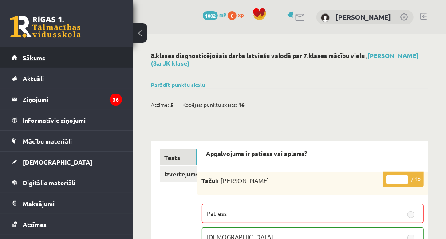
click at [39, 57] on span "Sākums" at bounding box center [34, 58] width 23 height 8
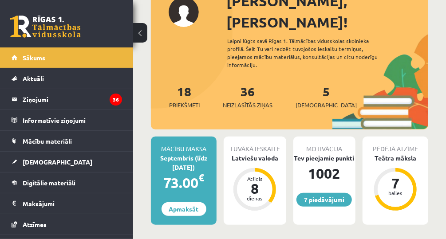
scroll to position [71, 0]
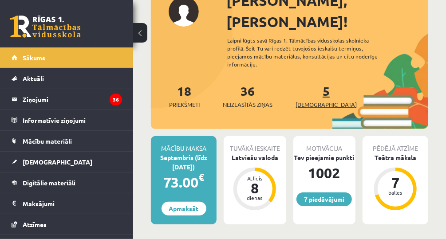
click at [316, 100] on span "[DEMOGRAPHIC_DATA]" at bounding box center [326, 104] width 61 height 9
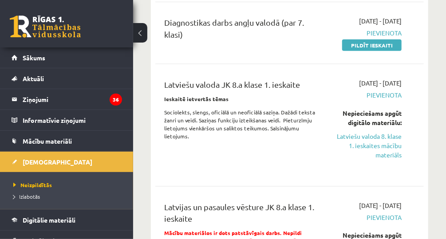
scroll to position [462, 0]
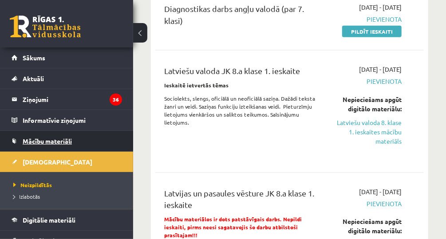
click at [52, 144] on link "Mācību materiāli" at bounding box center [67, 141] width 111 height 20
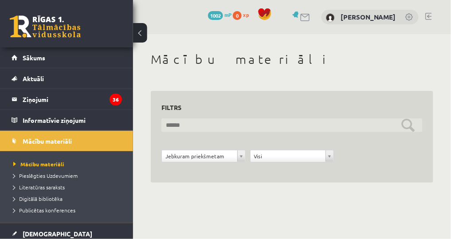
click at [242, 128] on input "text" at bounding box center [292, 125] width 261 height 14
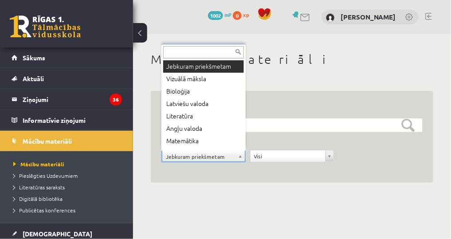
scroll to position [20, 0]
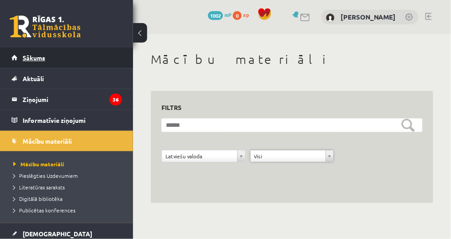
click at [42, 57] on span "Sākums" at bounding box center [34, 58] width 23 height 8
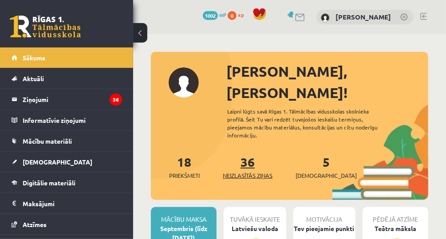
click at [250, 154] on link "36 Neizlasītās ziņas" at bounding box center [248, 167] width 50 height 26
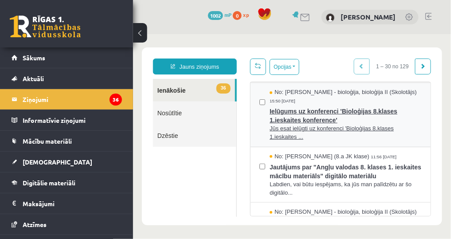
scroll to position [107, 0]
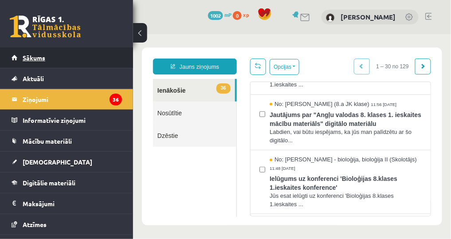
click at [38, 57] on span "Sākums" at bounding box center [34, 58] width 23 height 8
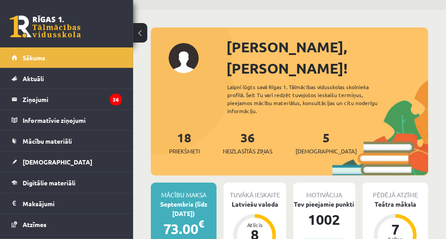
scroll to position [36, 0]
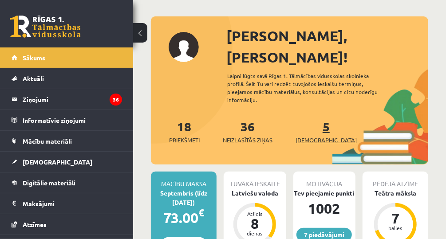
click at [310, 136] on span "[DEMOGRAPHIC_DATA]" at bounding box center [326, 140] width 61 height 9
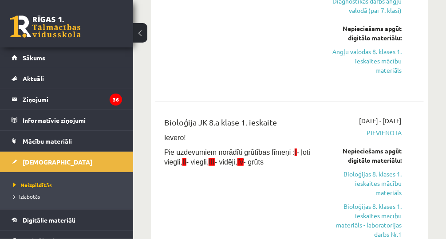
scroll to position [71, 0]
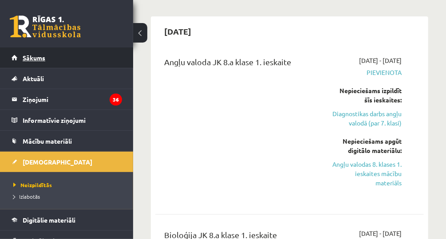
click at [25, 57] on span "Sākums" at bounding box center [34, 58] width 23 height 8
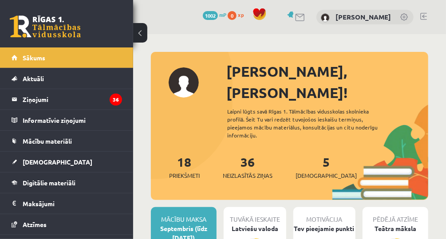
click at [424, 17] on link at bounding box center [423, 16] width 7 height 7
